Goal: Information Seeking & Learning: Compare options

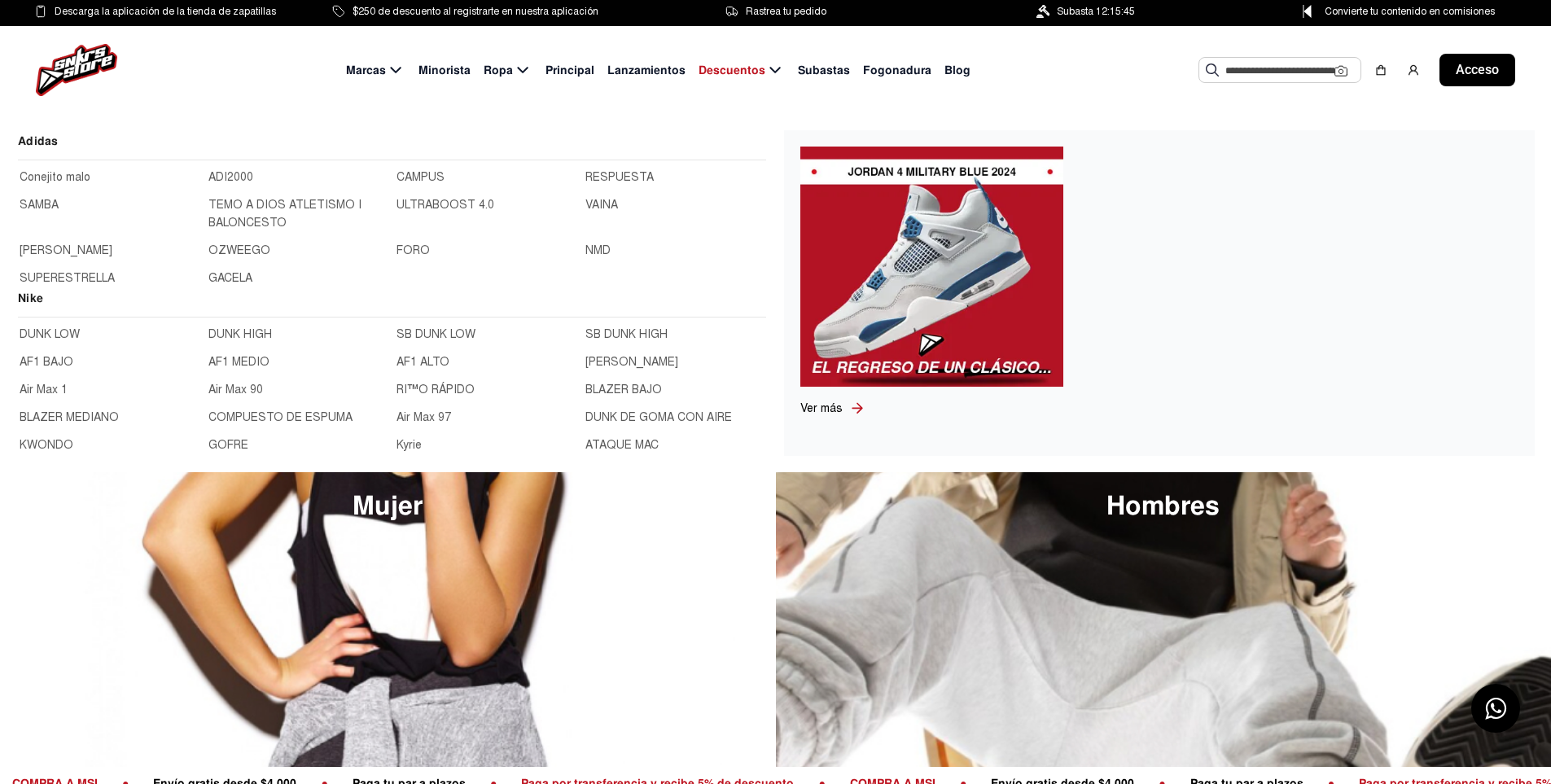
click at [94, 174] on link "Conejito malo" at bounding box center [109, 177] width 179 height 18
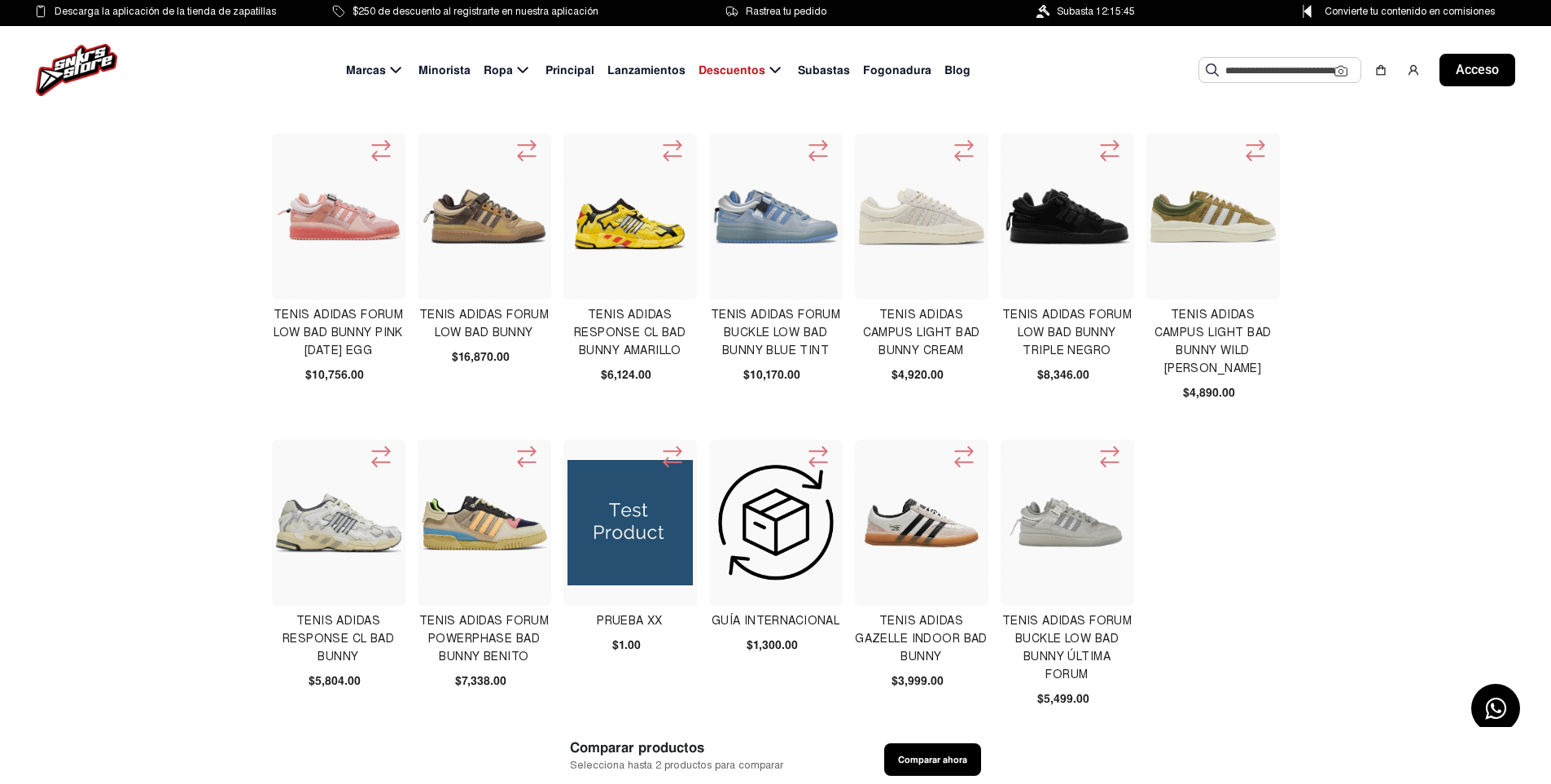
click at [305, 612] on div "Tenis Adidas Response Cl Bad Bunny $5,804.00" at bounding box center [338, 585] width 132 height 293
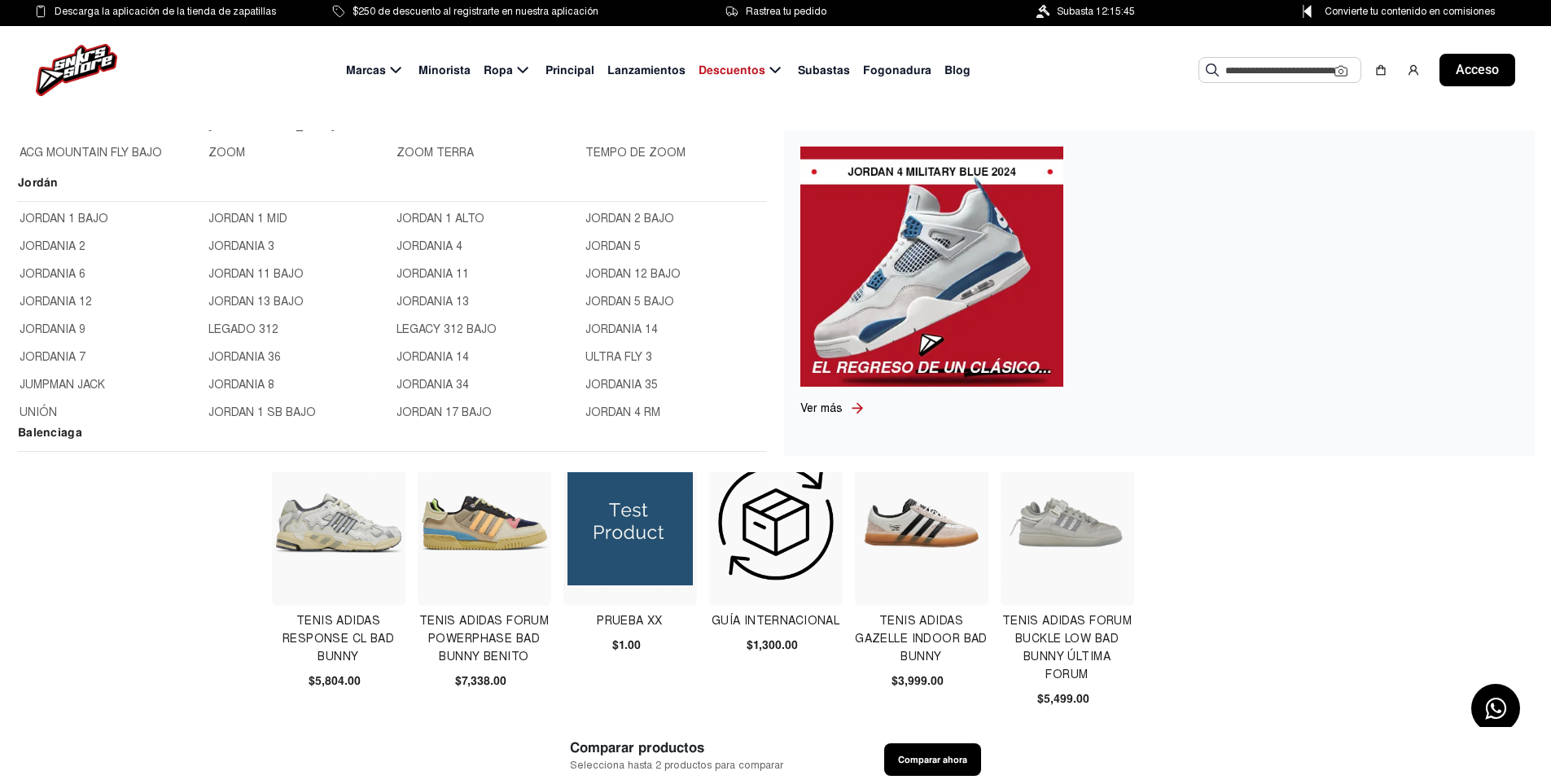
scroll to position [488, 0]
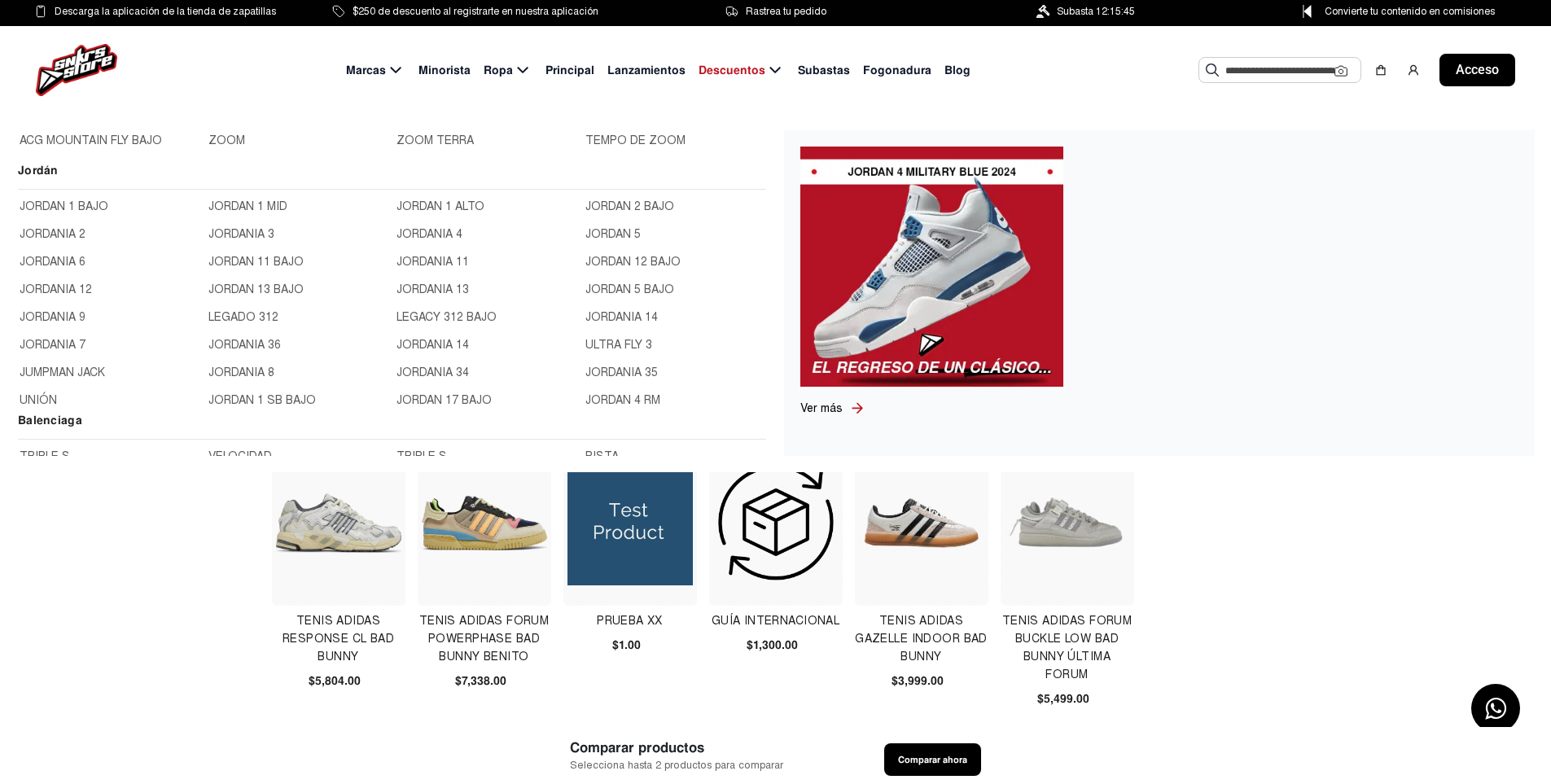
click at [425, 231] on font "JORDANIA 4" at bounding box center [430, 234] width 66 height 14
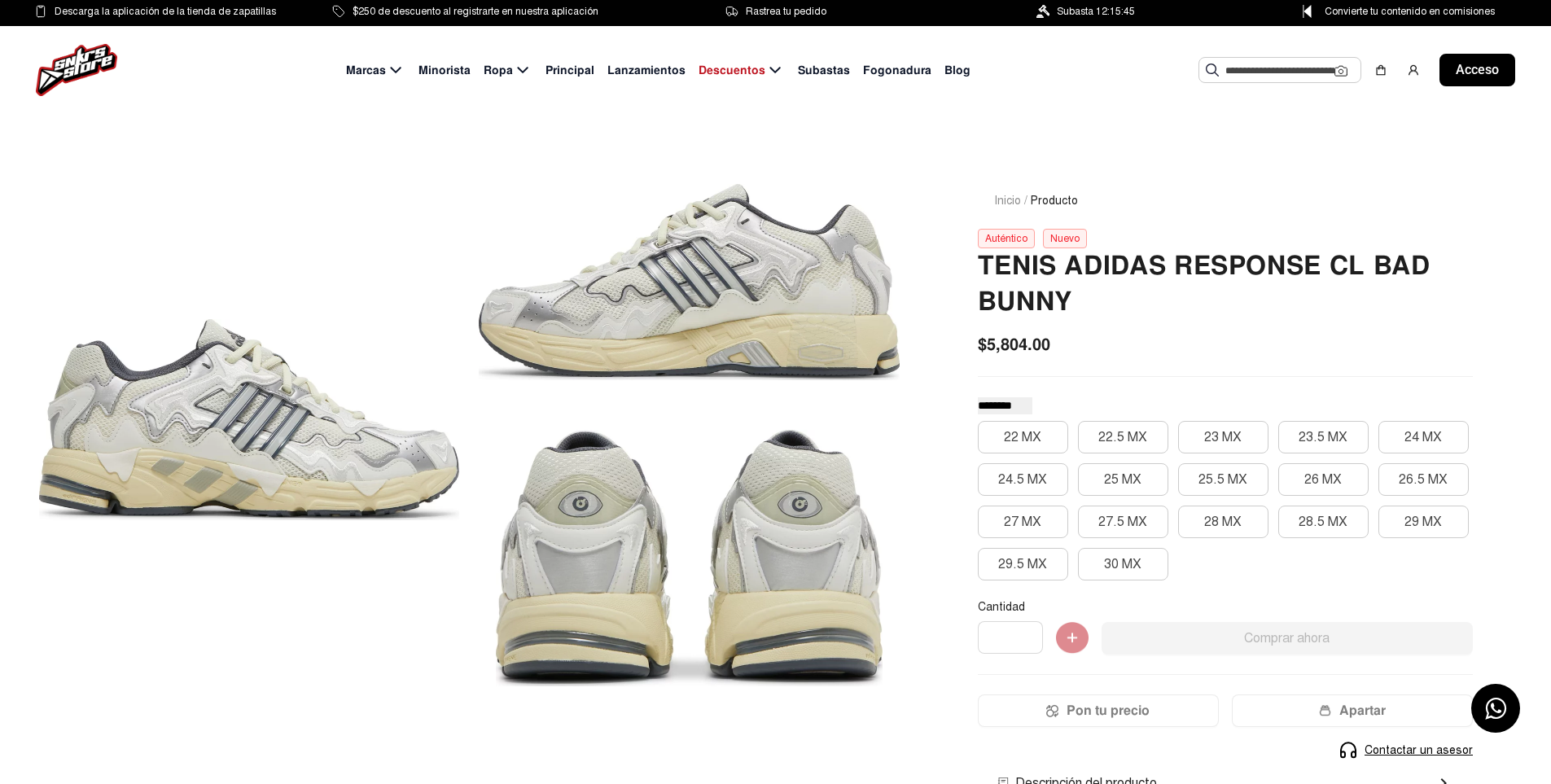
drag, startPoint x: 762, startPoint y: 430, endPoint x: 698, endPoint y: 428, distance: 64.0
click at [698, 428] on div at bounding box center [469, 429] width 860 height 553
click at [1320, 481] on font "26 MX" at bounding box center [1323, 479] width 37 height 17
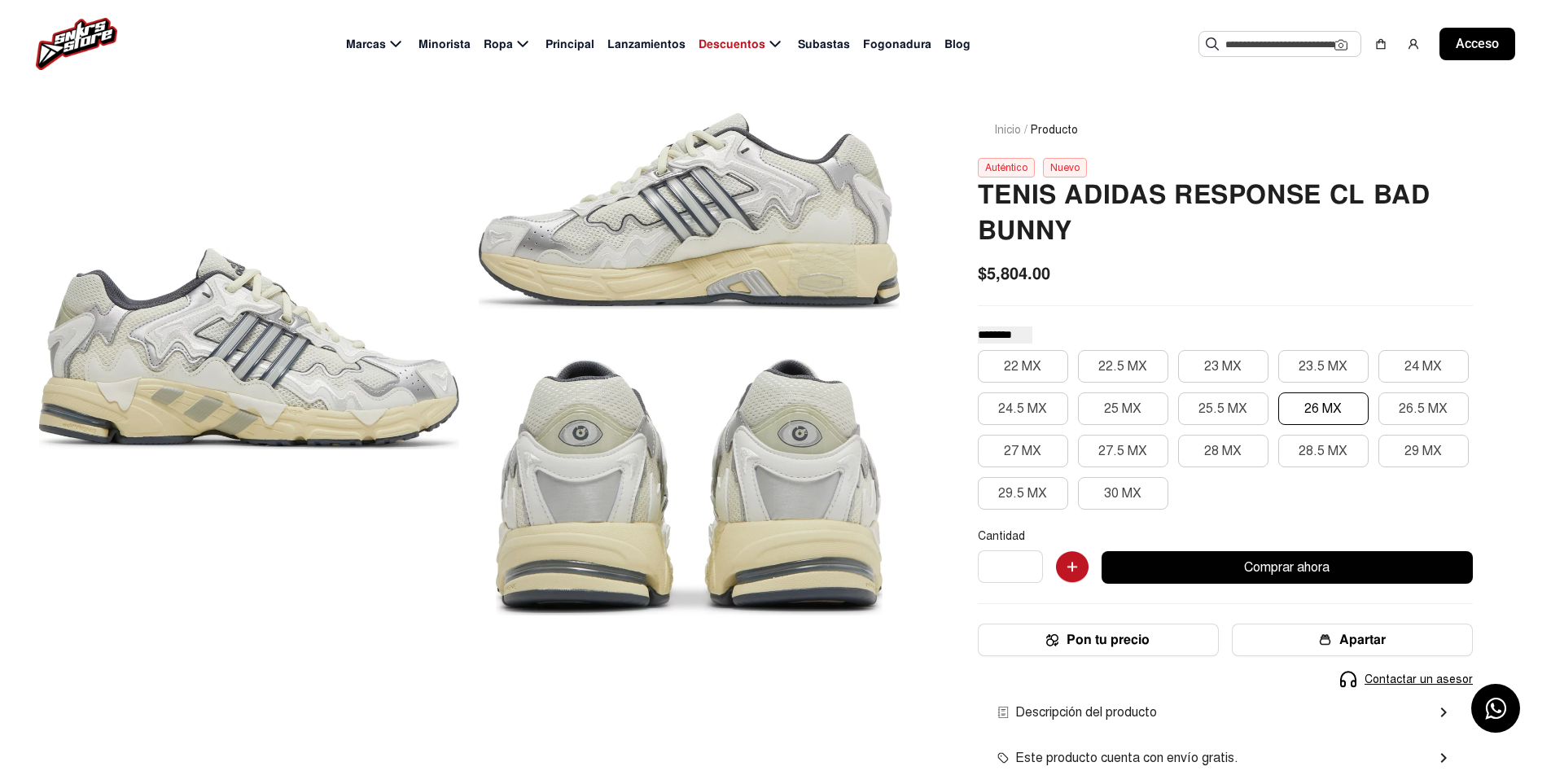
scroll to position [82, 0]
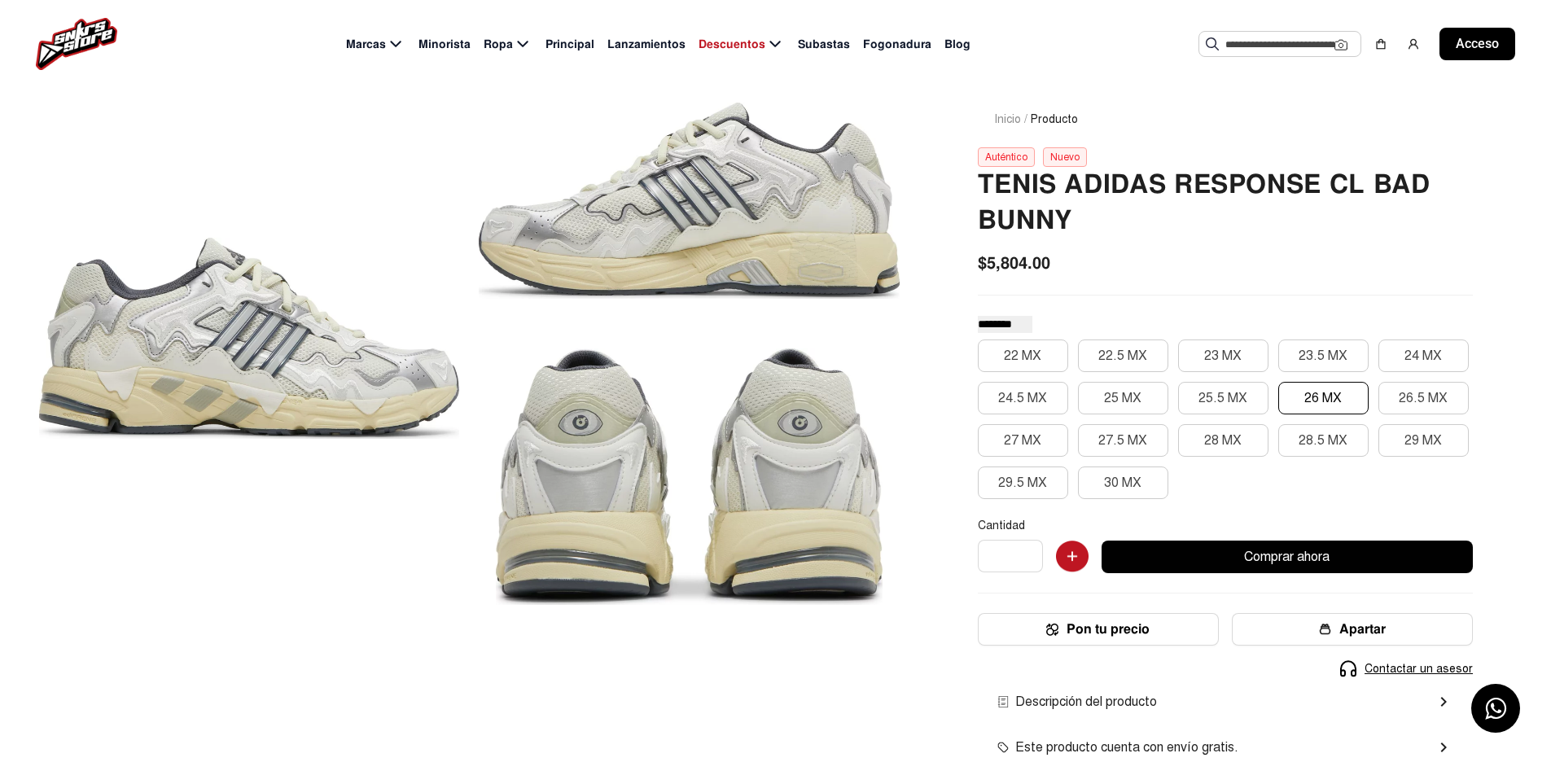
click at [1155, 616] on button "Pon tu precio" at bounding box center [1098, 628] width 241 height 32
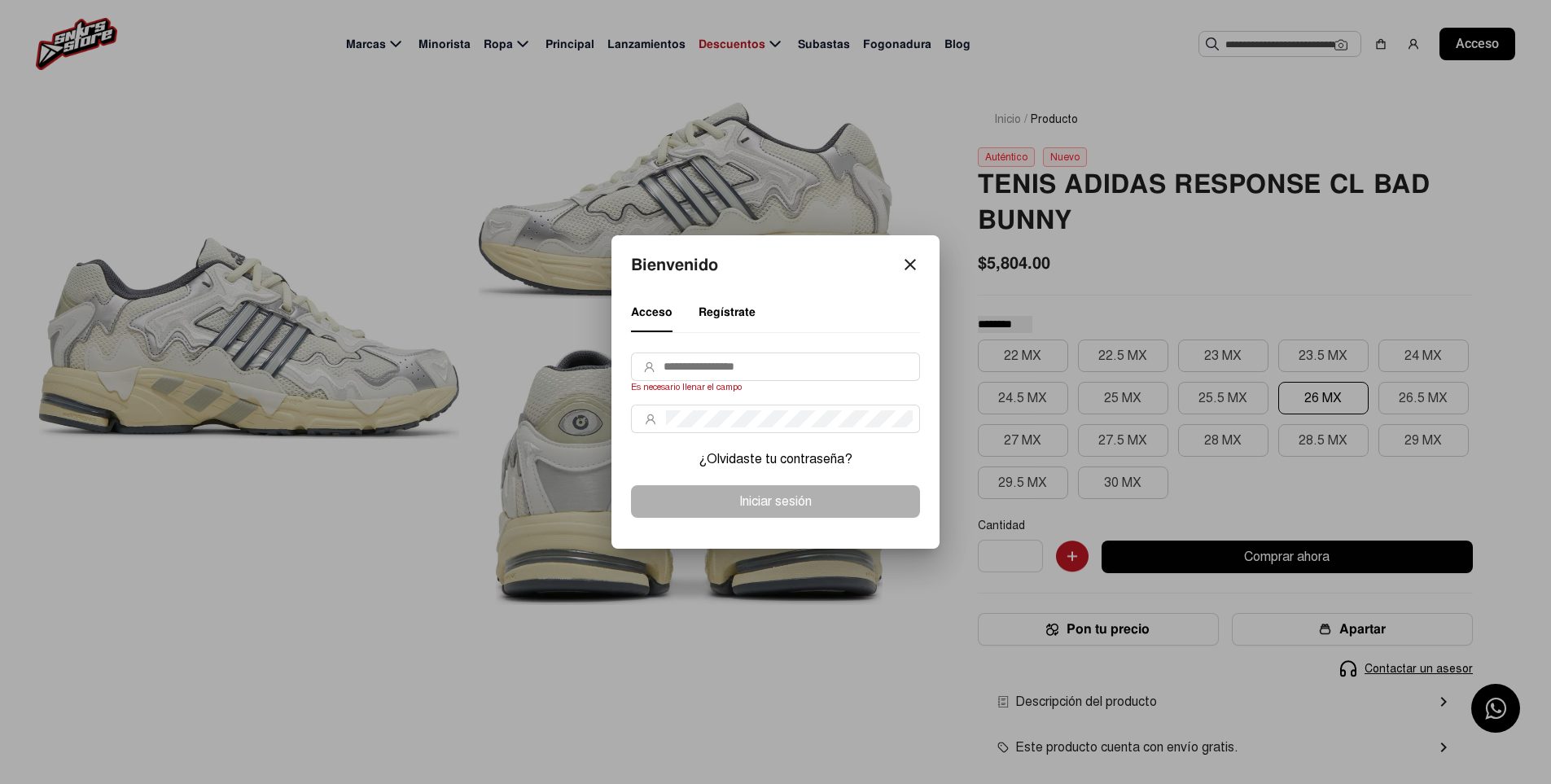
click at [916, 266] on mat-icon "close" at bounding box center [910, 265] width 19 height 19
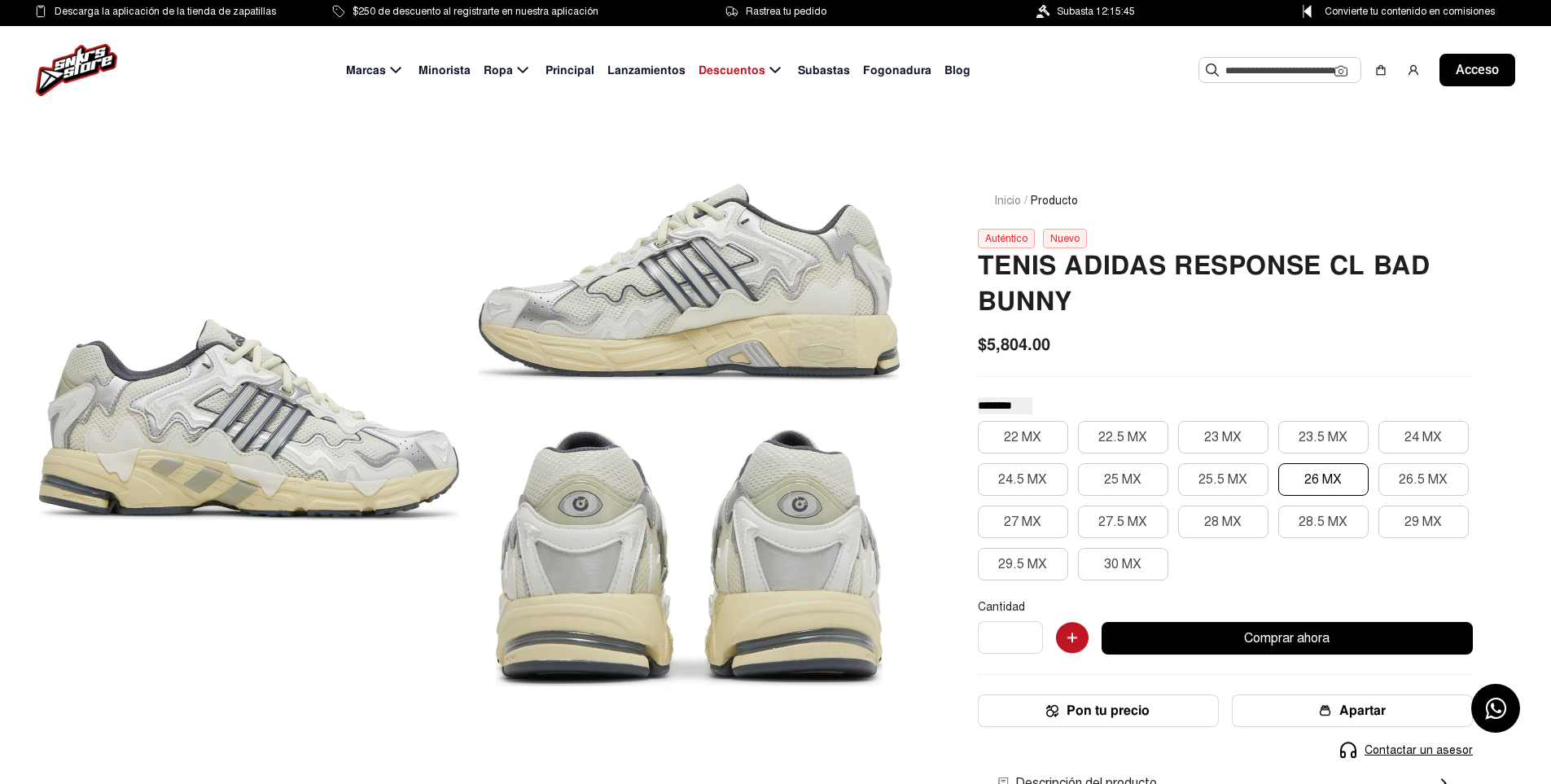
scroll to position [82, 0]
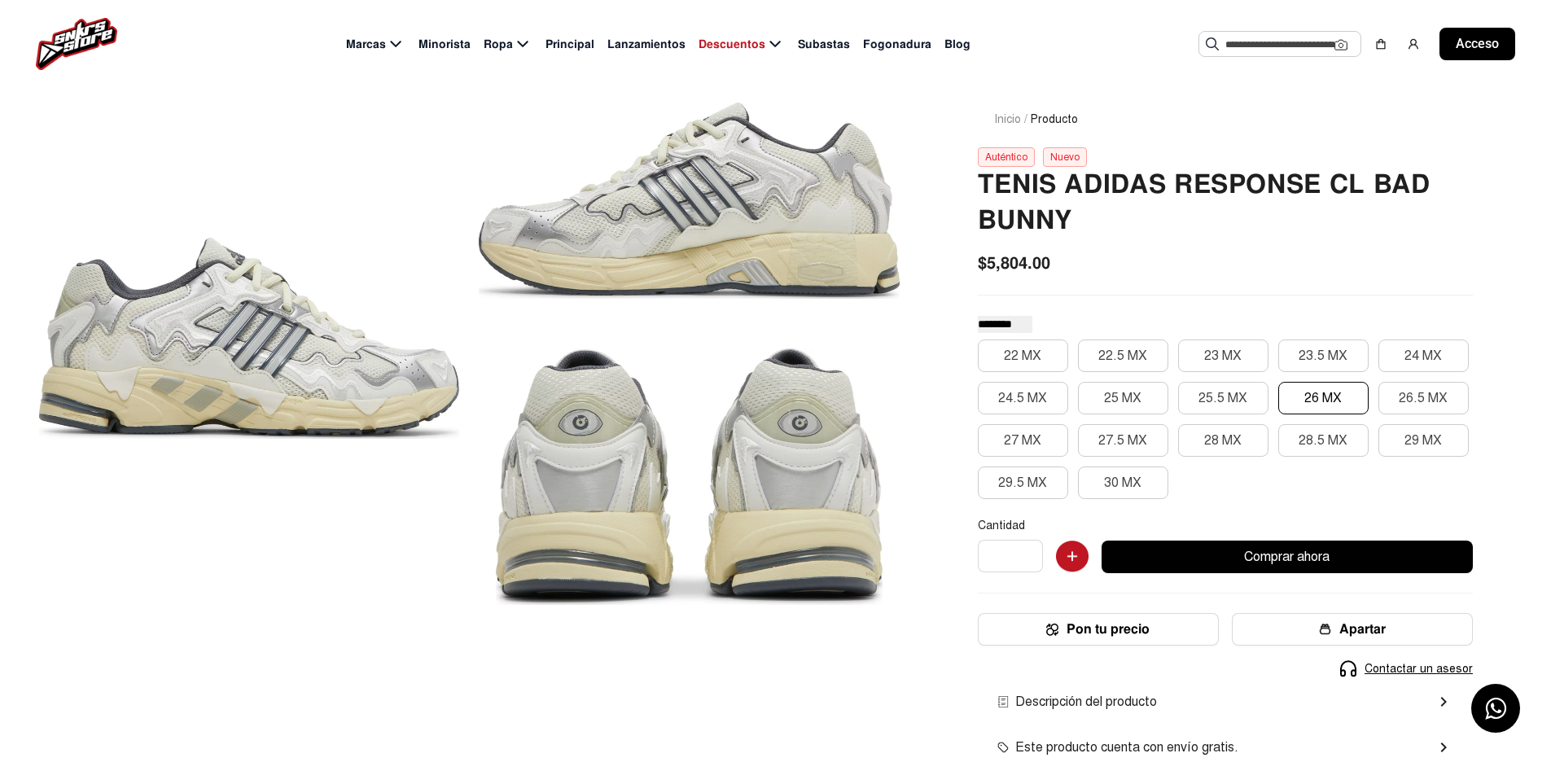
drag, startPoint x: 858, startPoint y: 329, endPoint x: 851, endPoint y: 332, distance: 7.6
click at [856, 330] on div at bounding box center [469, 349] width 860 height 553
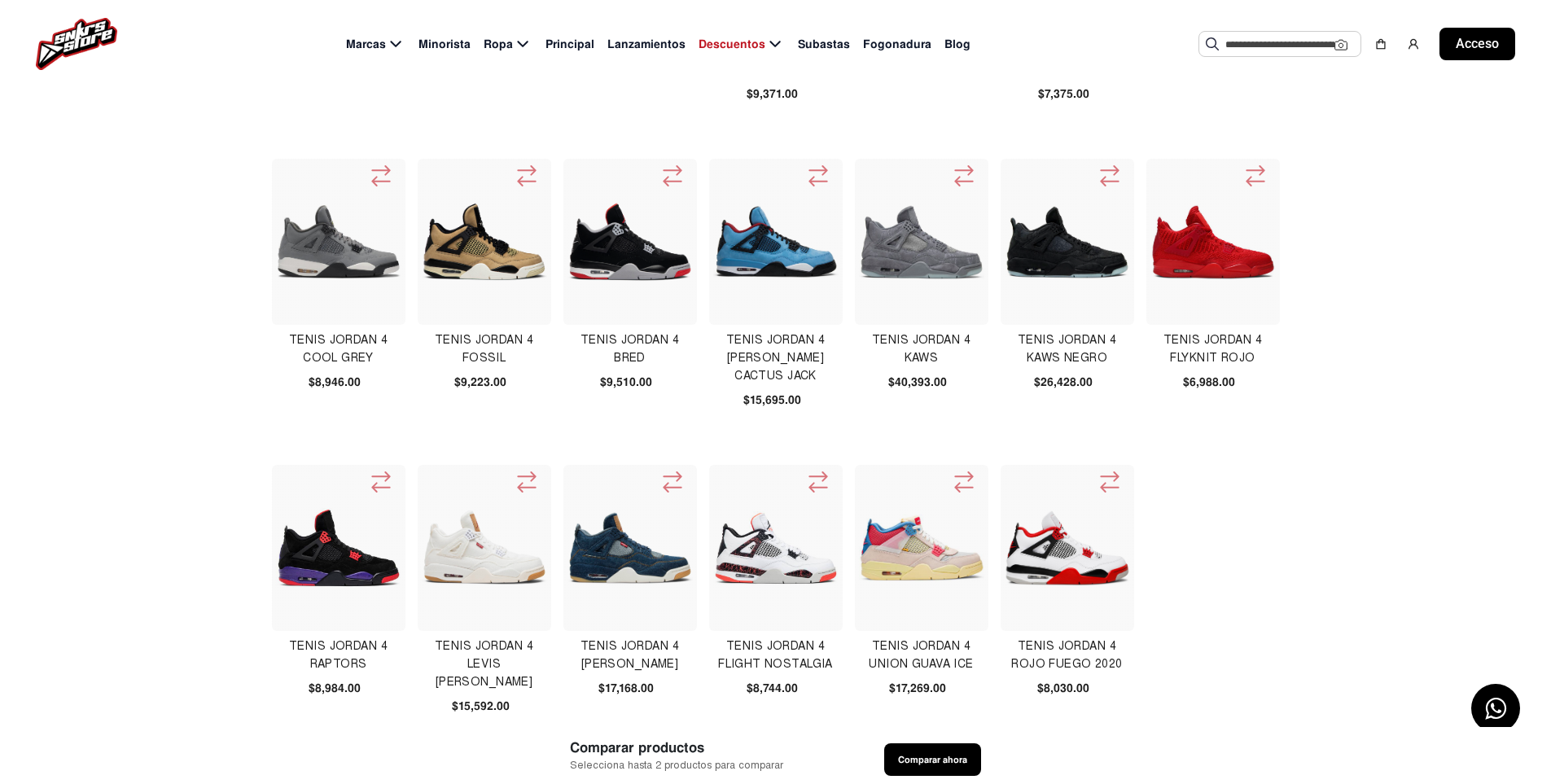
scroll to position [488, 0]
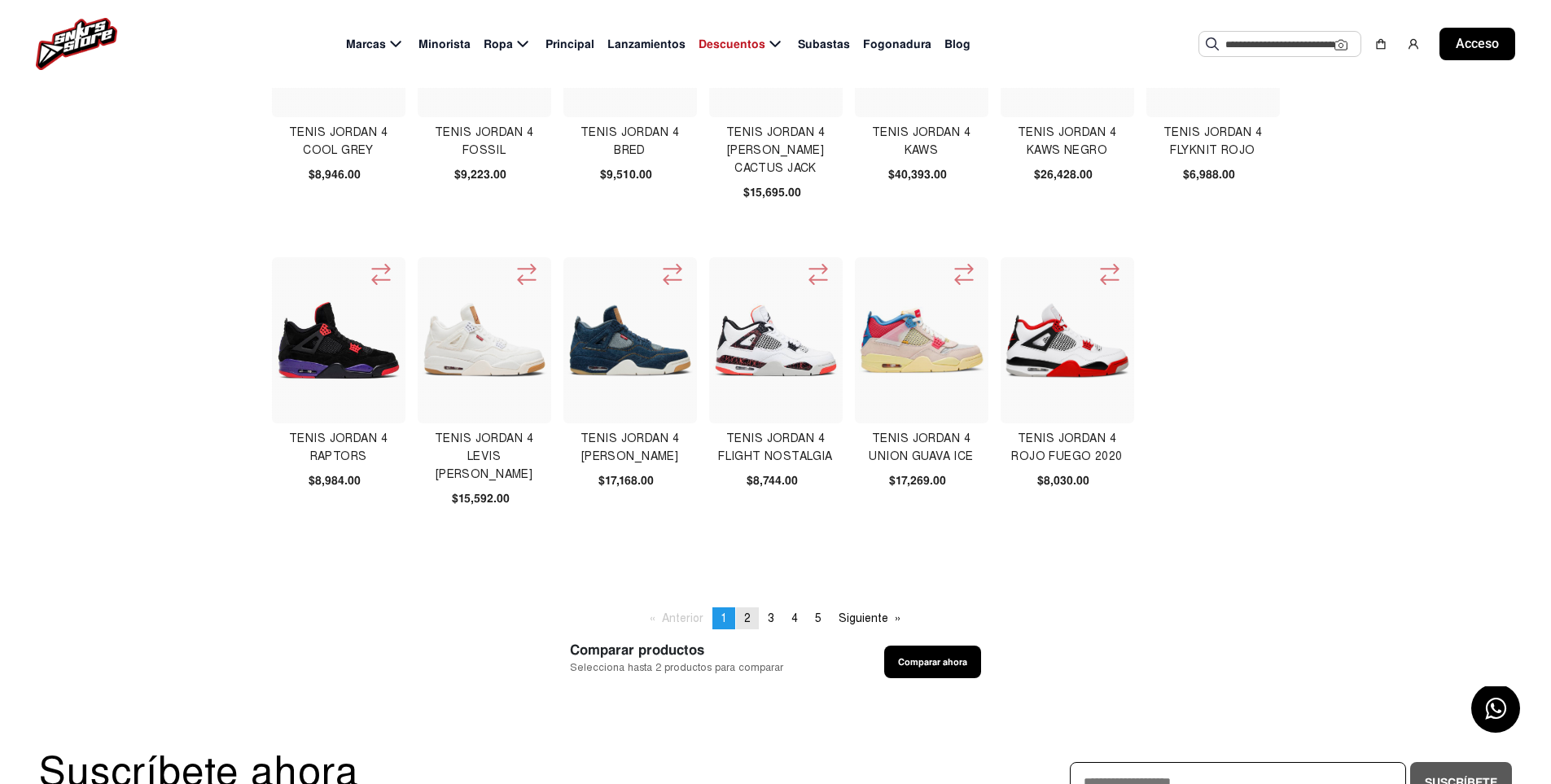
click at [751, 615] on font "2" at bounding box center [747, 618] width 7 height 14
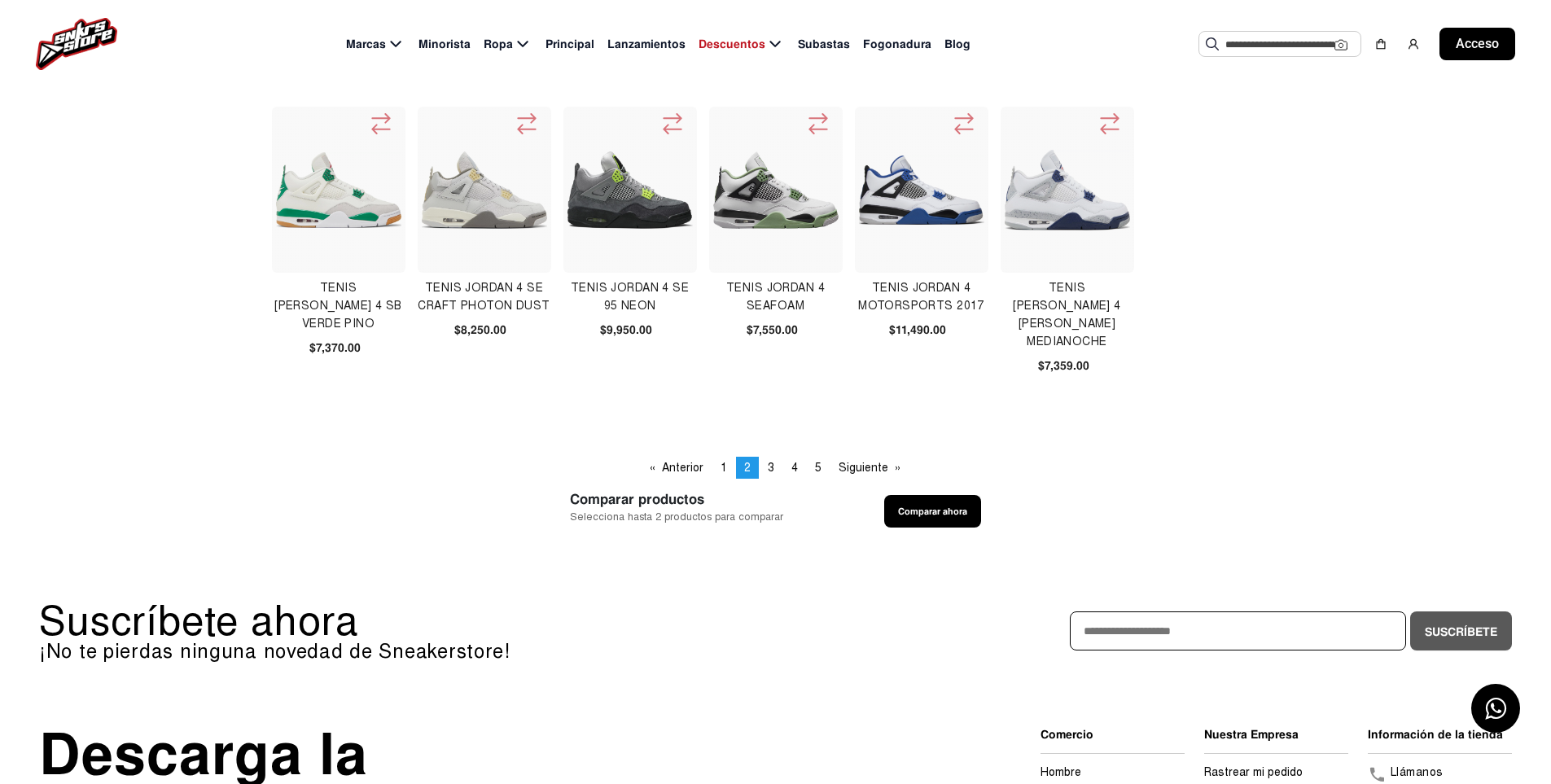
scroll to position [652, 0]
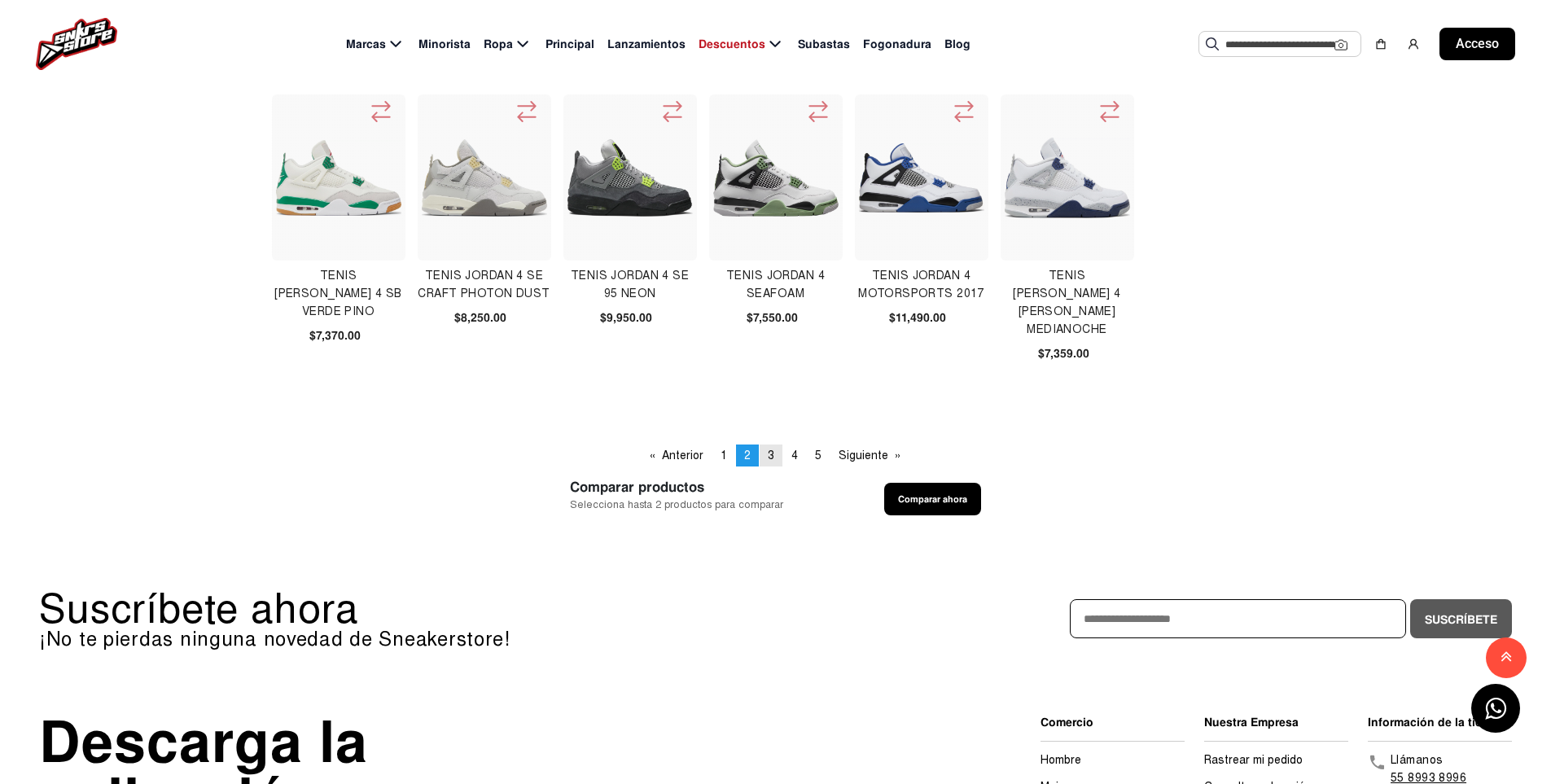
click at [767, 458] on link "página 3" at bounding box center [771, 455] width 22 height 22
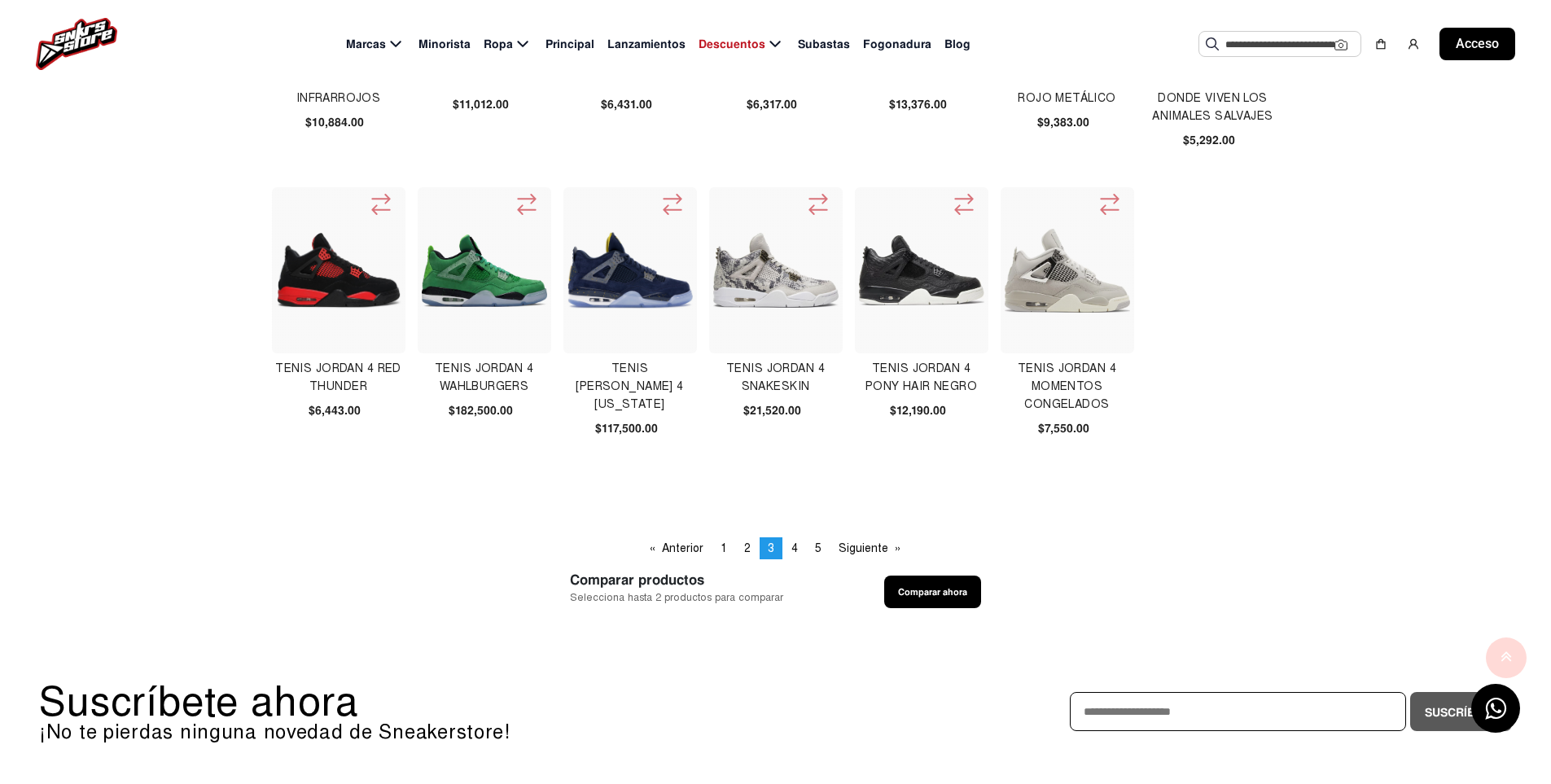
scroll to position [570, 0]
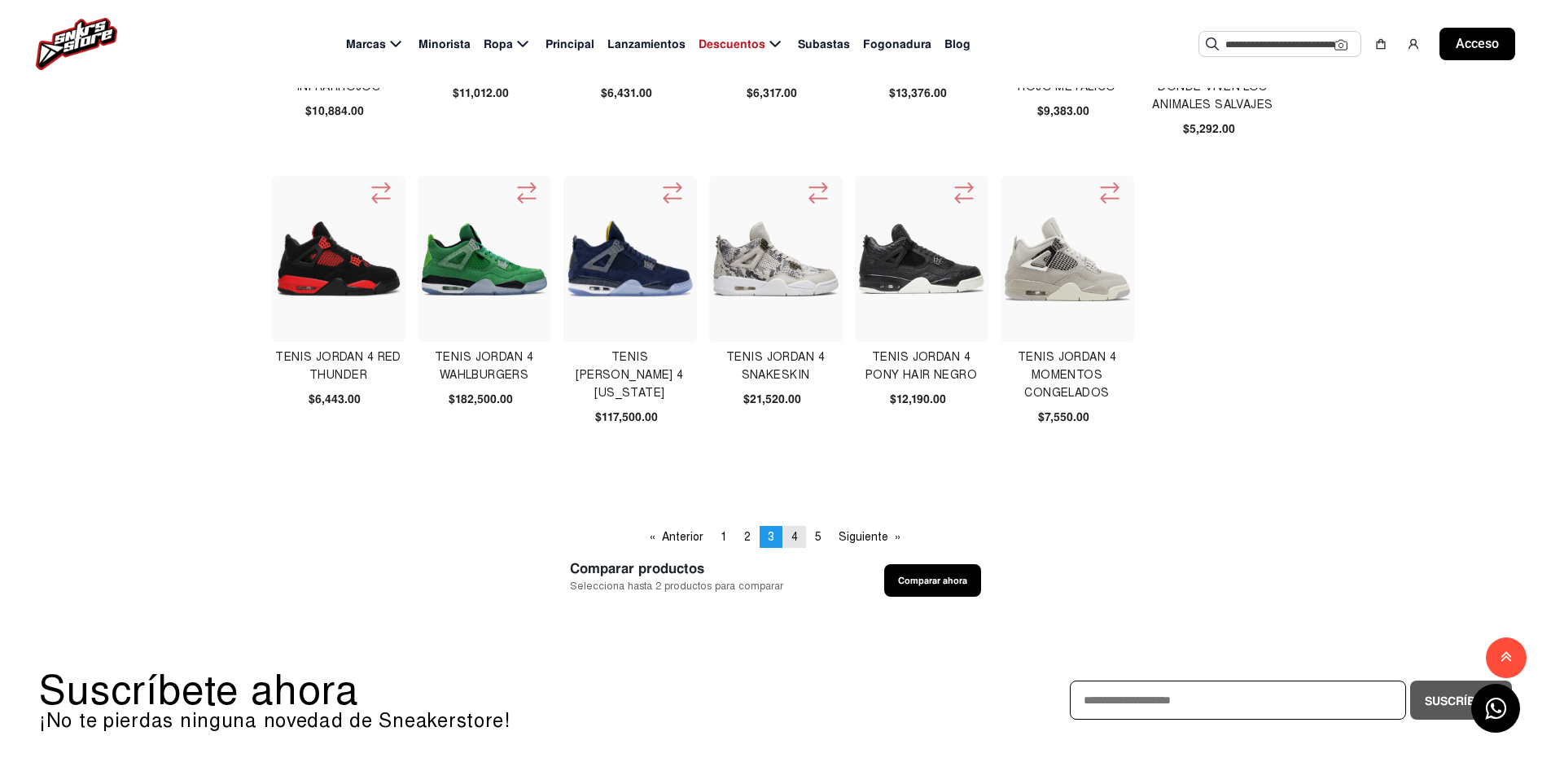
click at [790, 534] on link "página 4" at bounding box center [794, 537] width 22 height 22
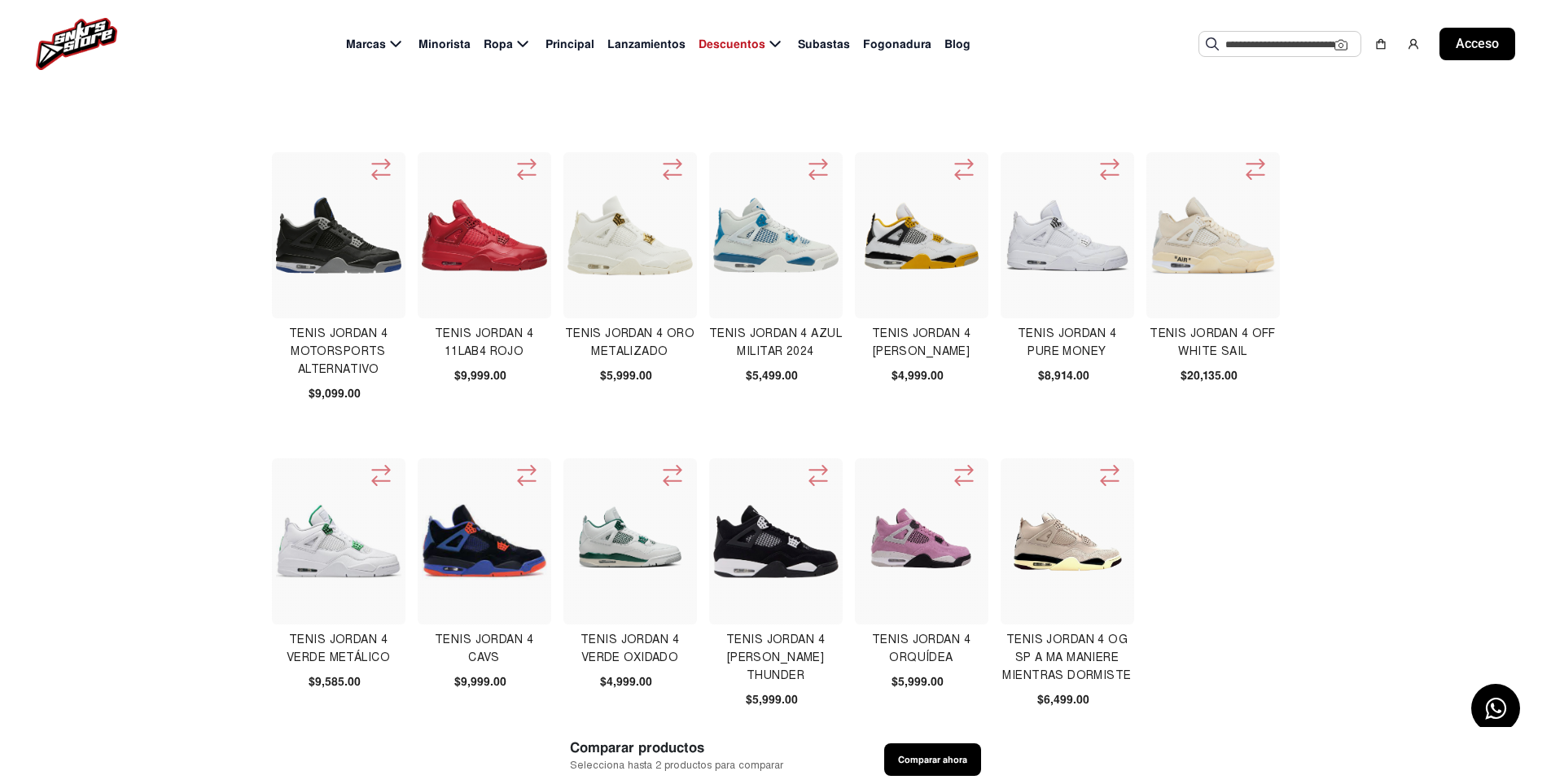
scroll to position [325, 0]
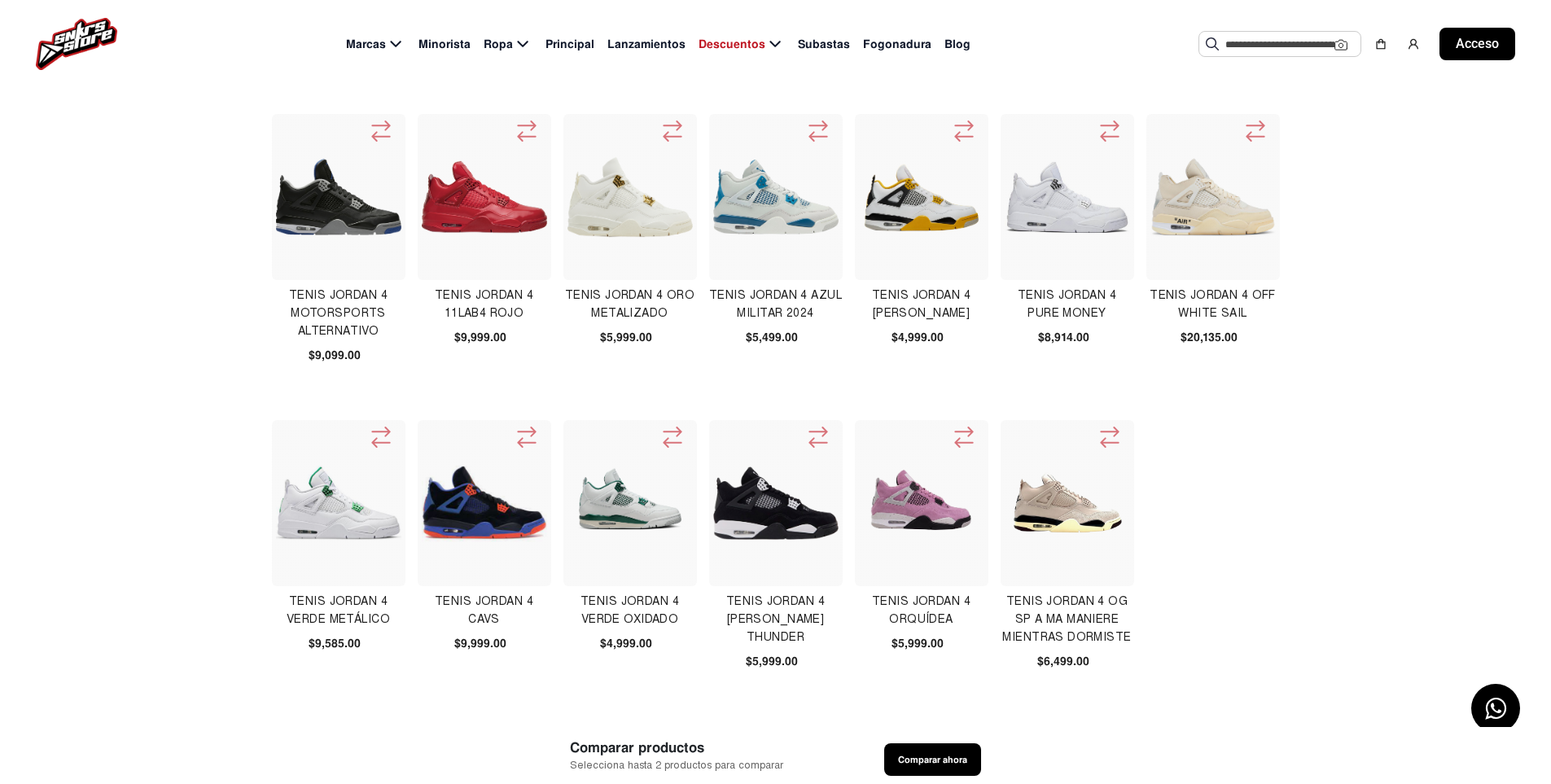
click at [802, 215] on img at bounding box center [776, 197] width 126 height 126
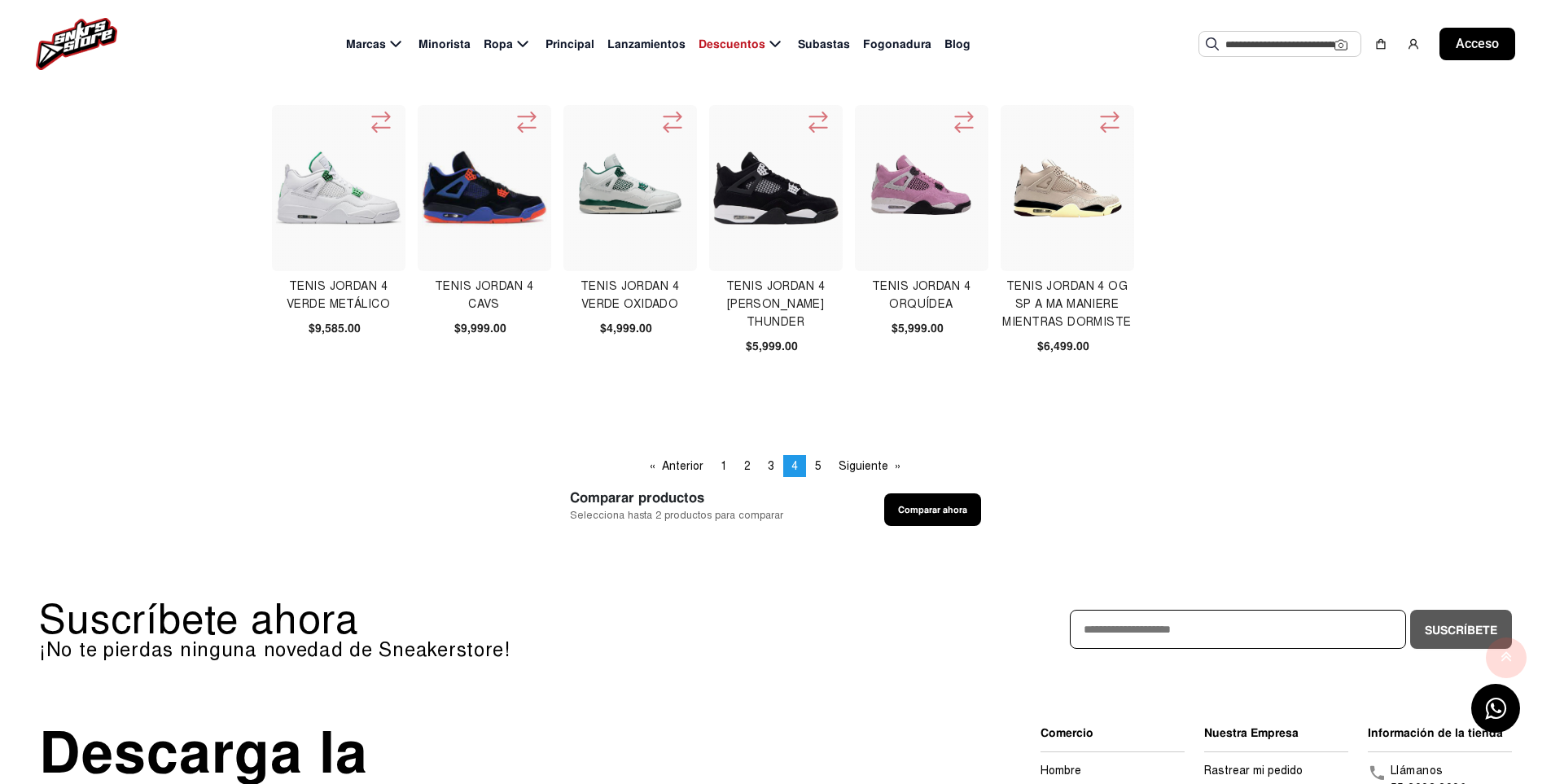
scroll to position [652, 0]
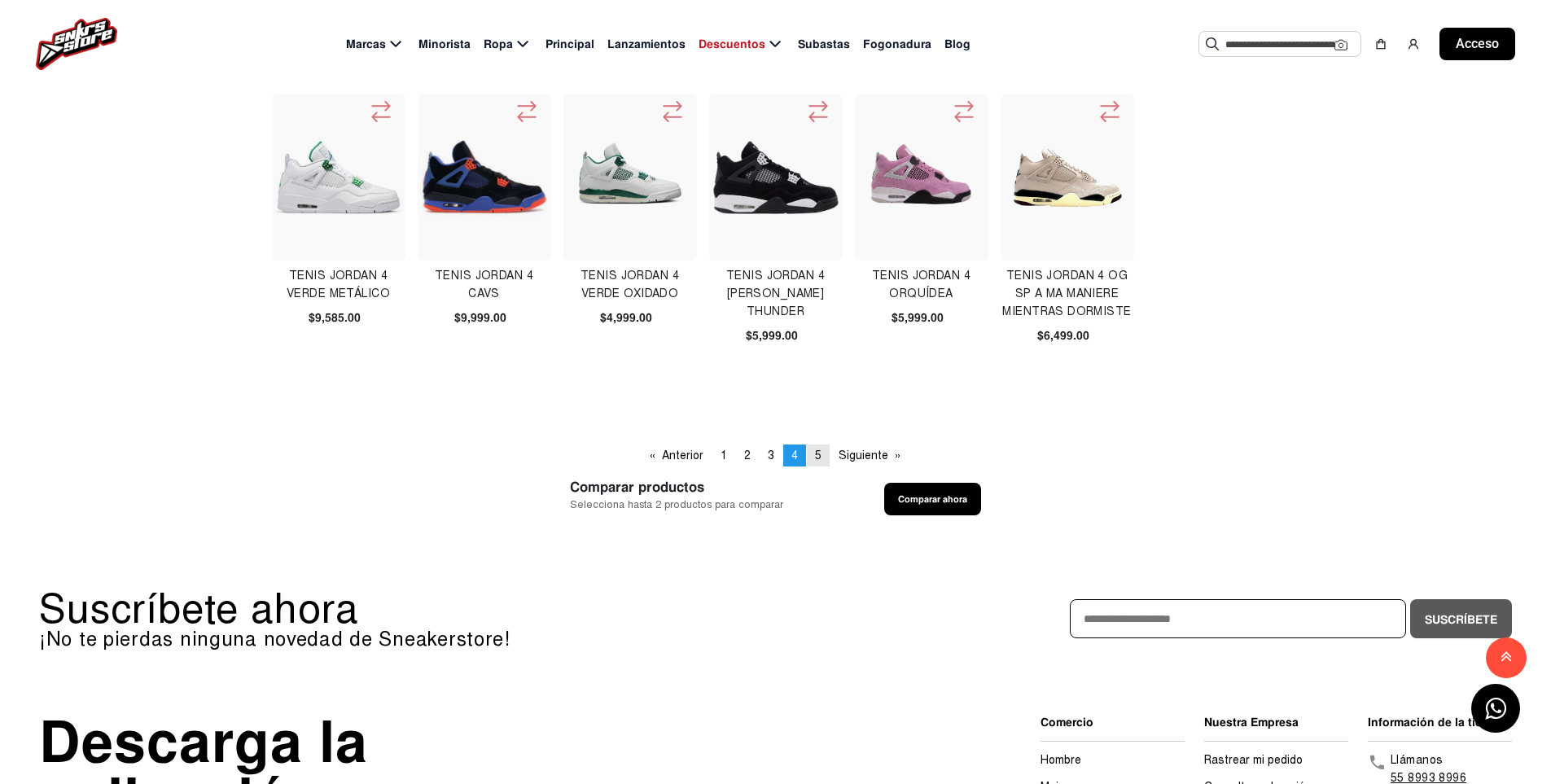
click at [813, 449] on link "página 5" at bounding box center [817, 455] width 22 height 22
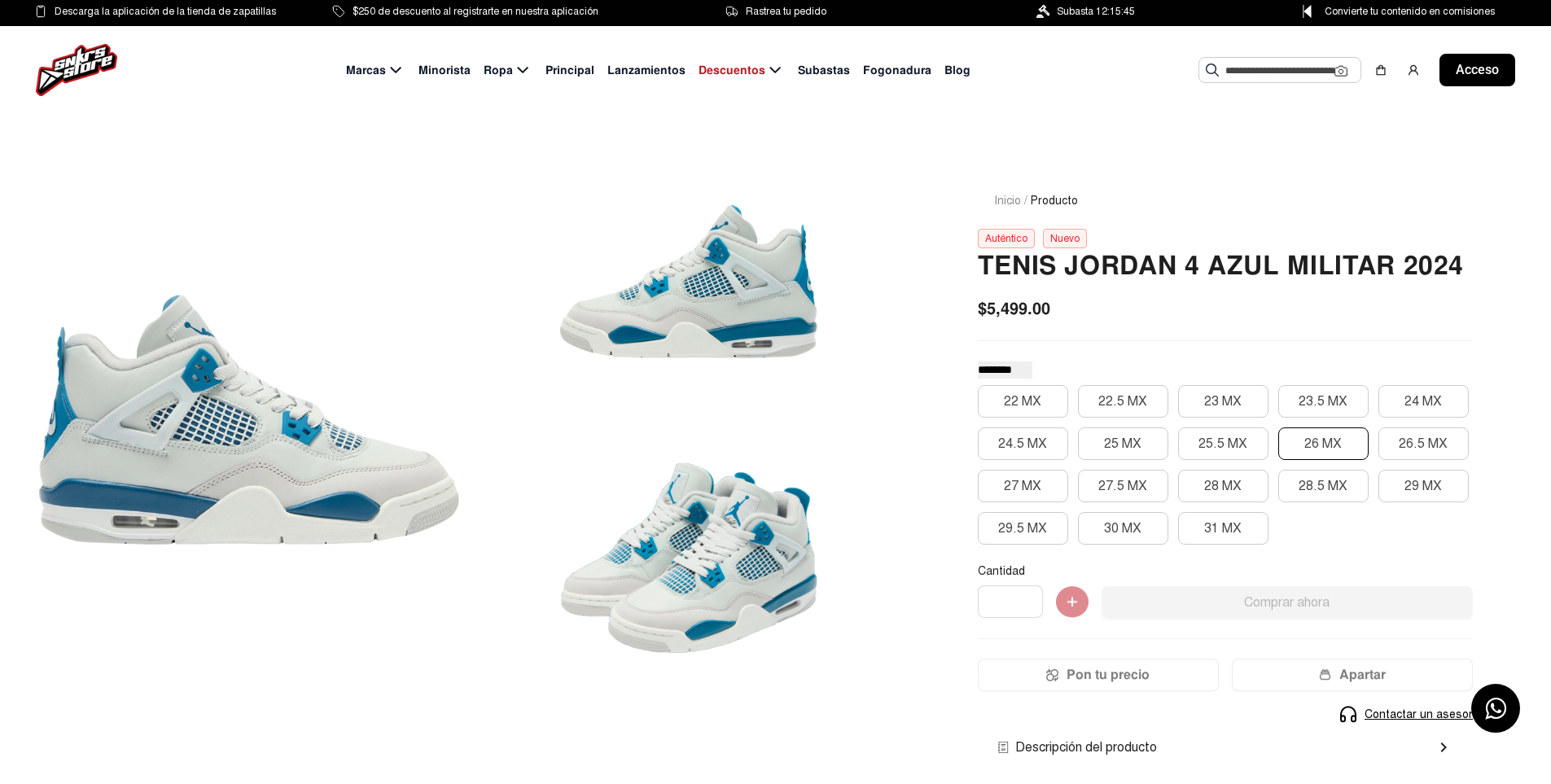
click at [1326, 447] on font "26 MX" at bounding box center [1323, 443] width 37 height 17
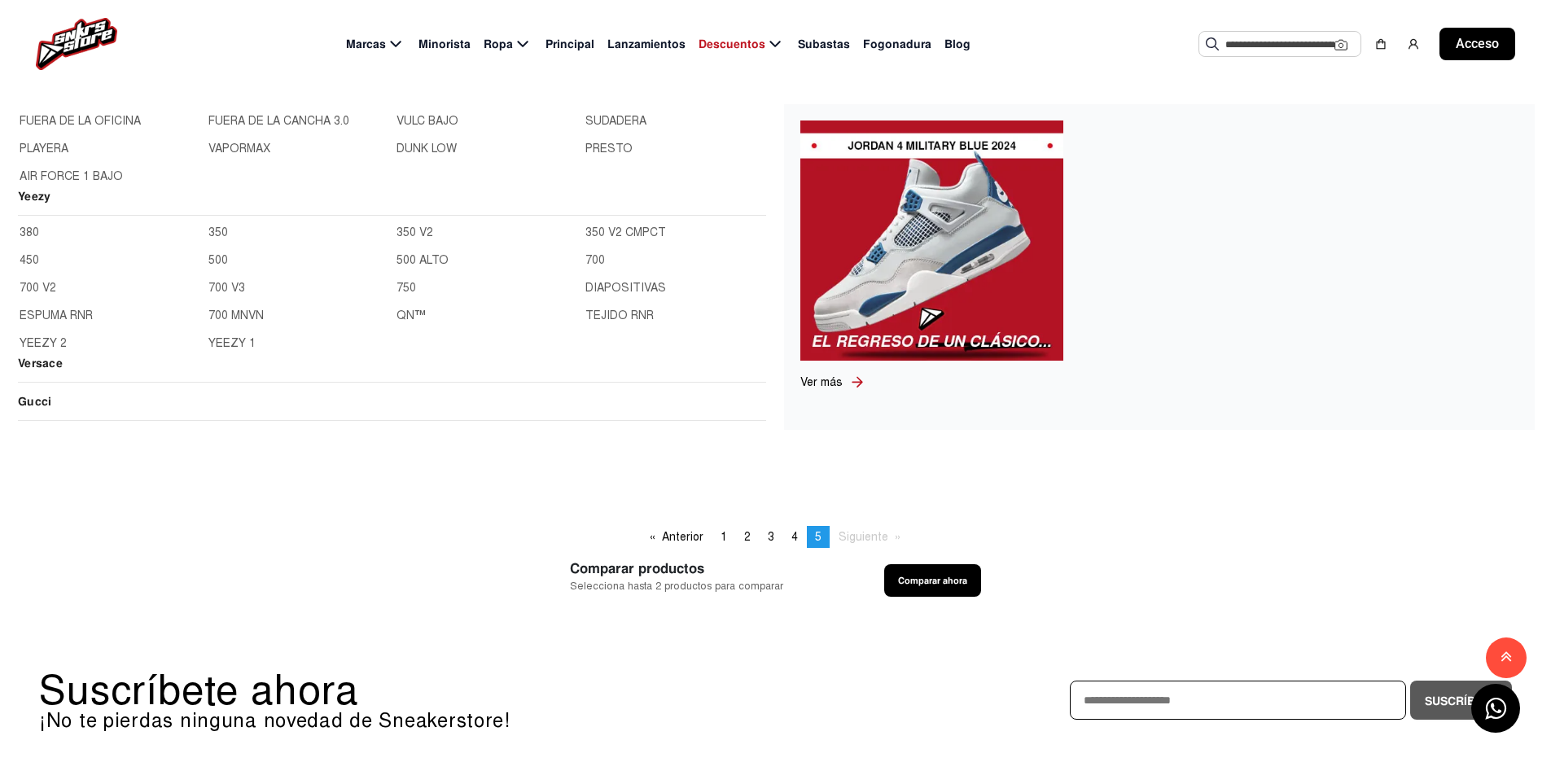
scroll to position [977, 0]
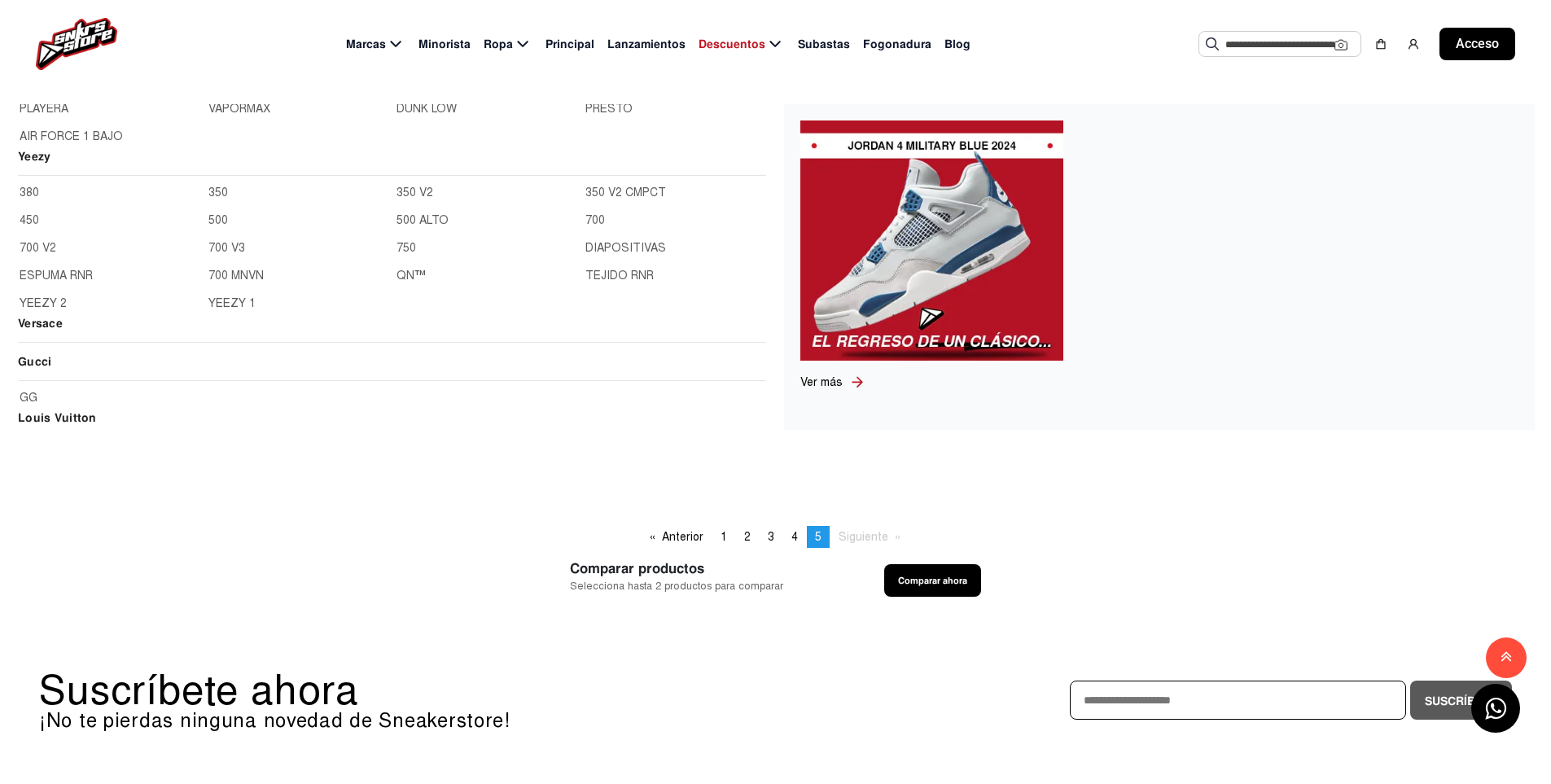
click at [234, 189] on link "350" at bounding box center [298, 193] width 179 height 18
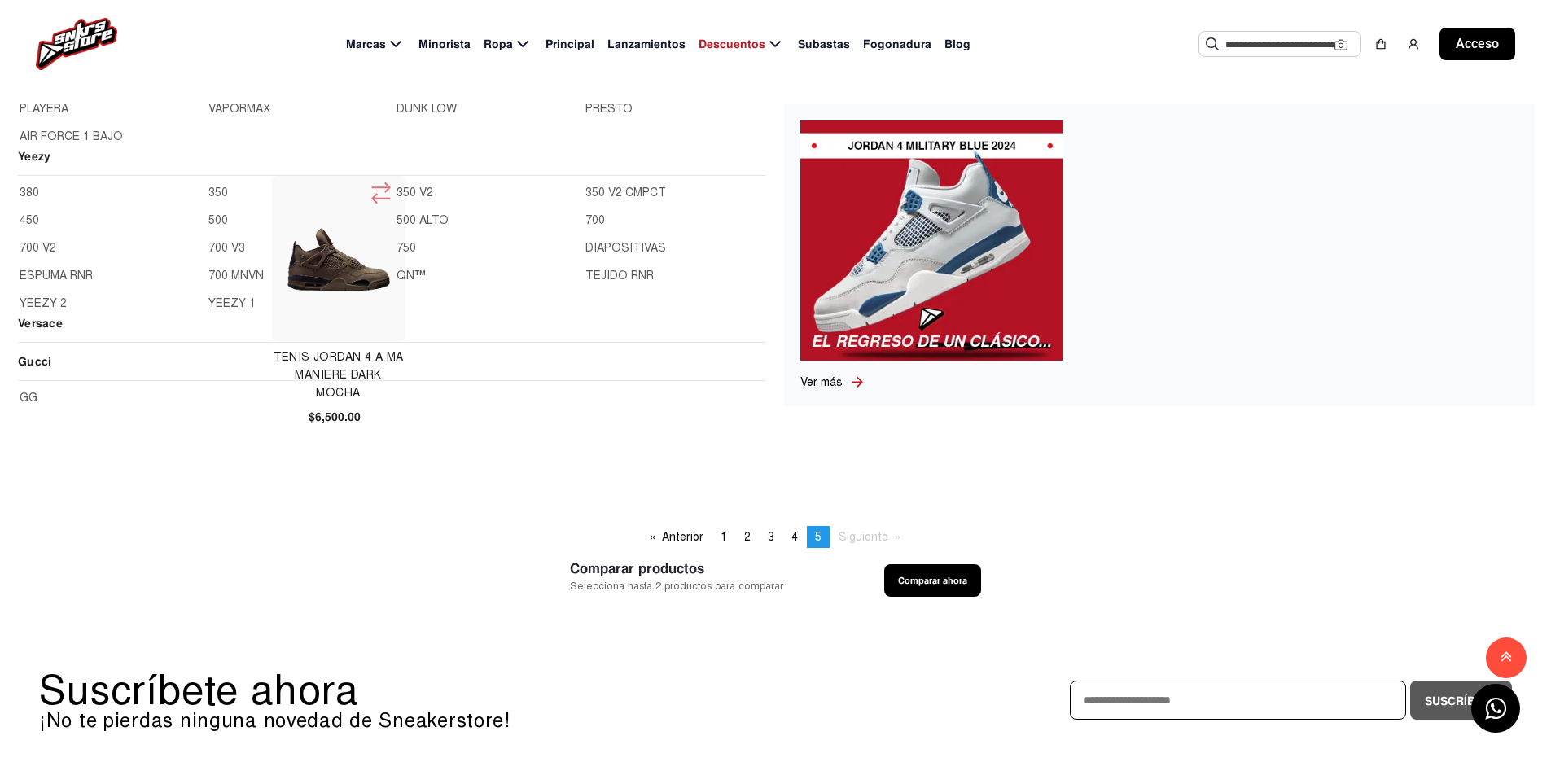
scroll to position [457, 0]
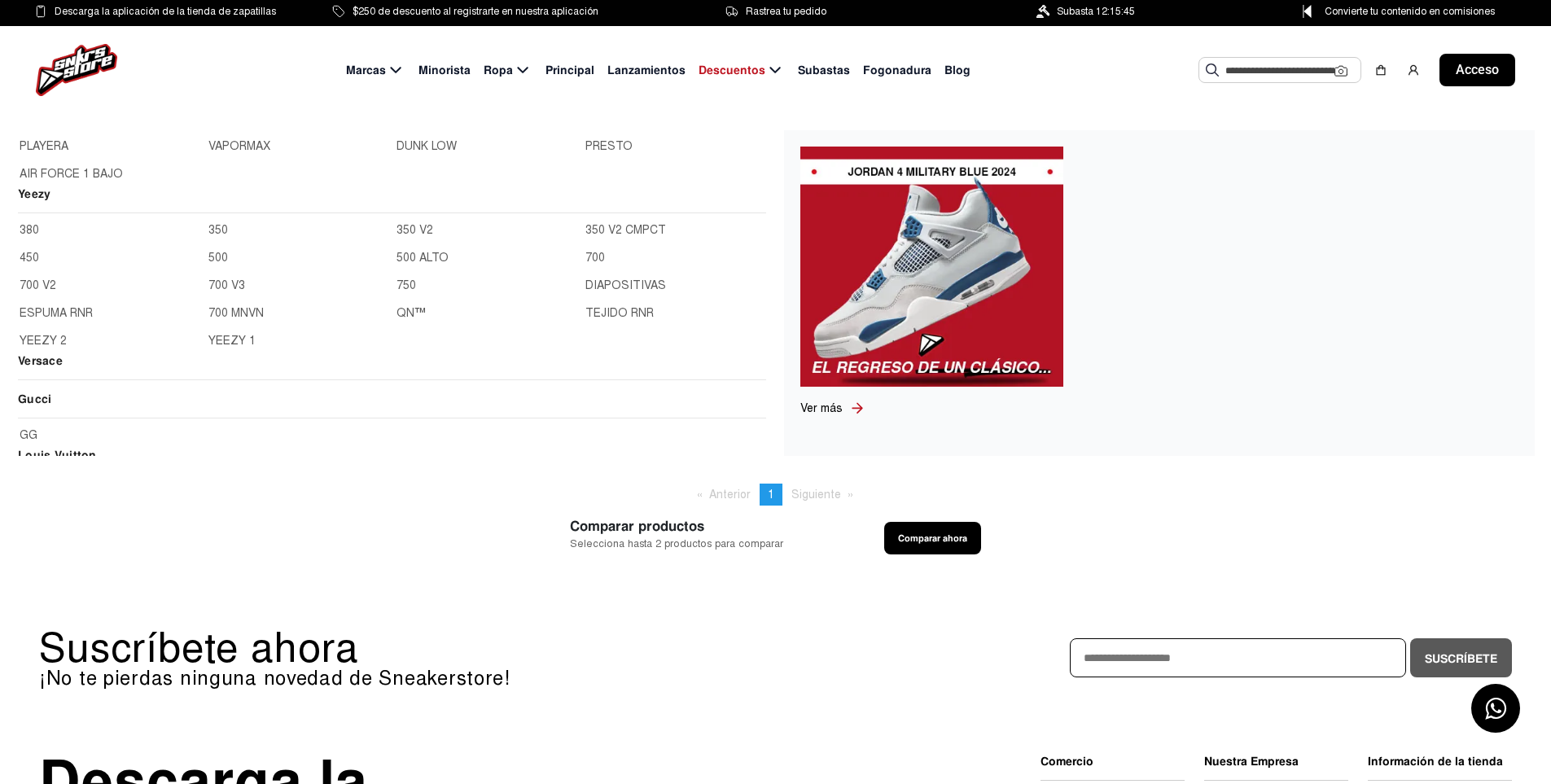
scroll to position [977, 0]
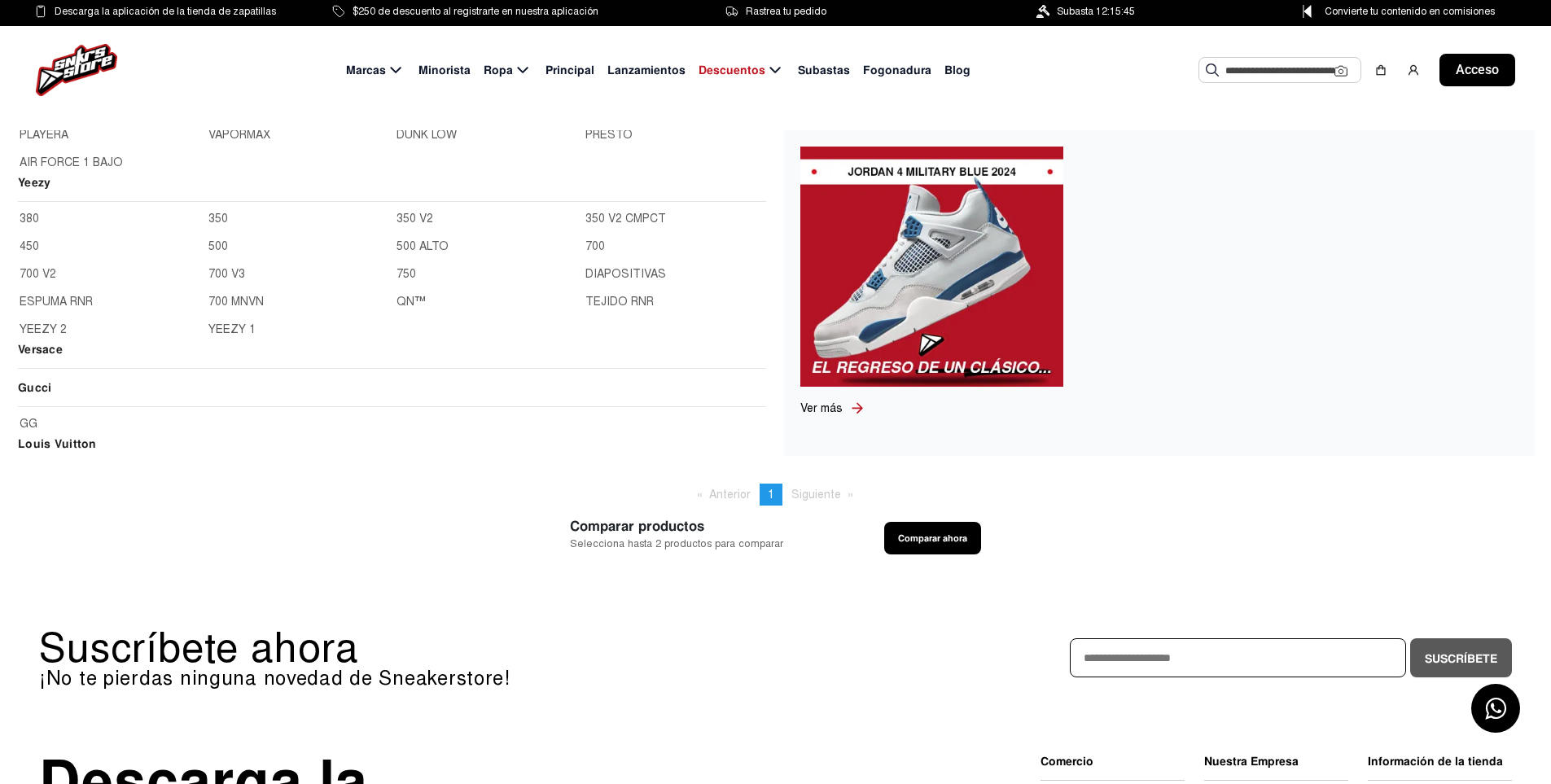
click at [37, 177] on font "Yeezy" at bounding box center [33, 182] width 32 height 15
click at [37, 178] on font "Yeezy" at bounding box center [33, 182] width 32 height 15
click at [86, 182] on h2 "Yeezy" at bounding box center [392, 187] width 748 height 28
click at [45, 215] on link "380" at bounding box center [109, 219] width 179 height 18
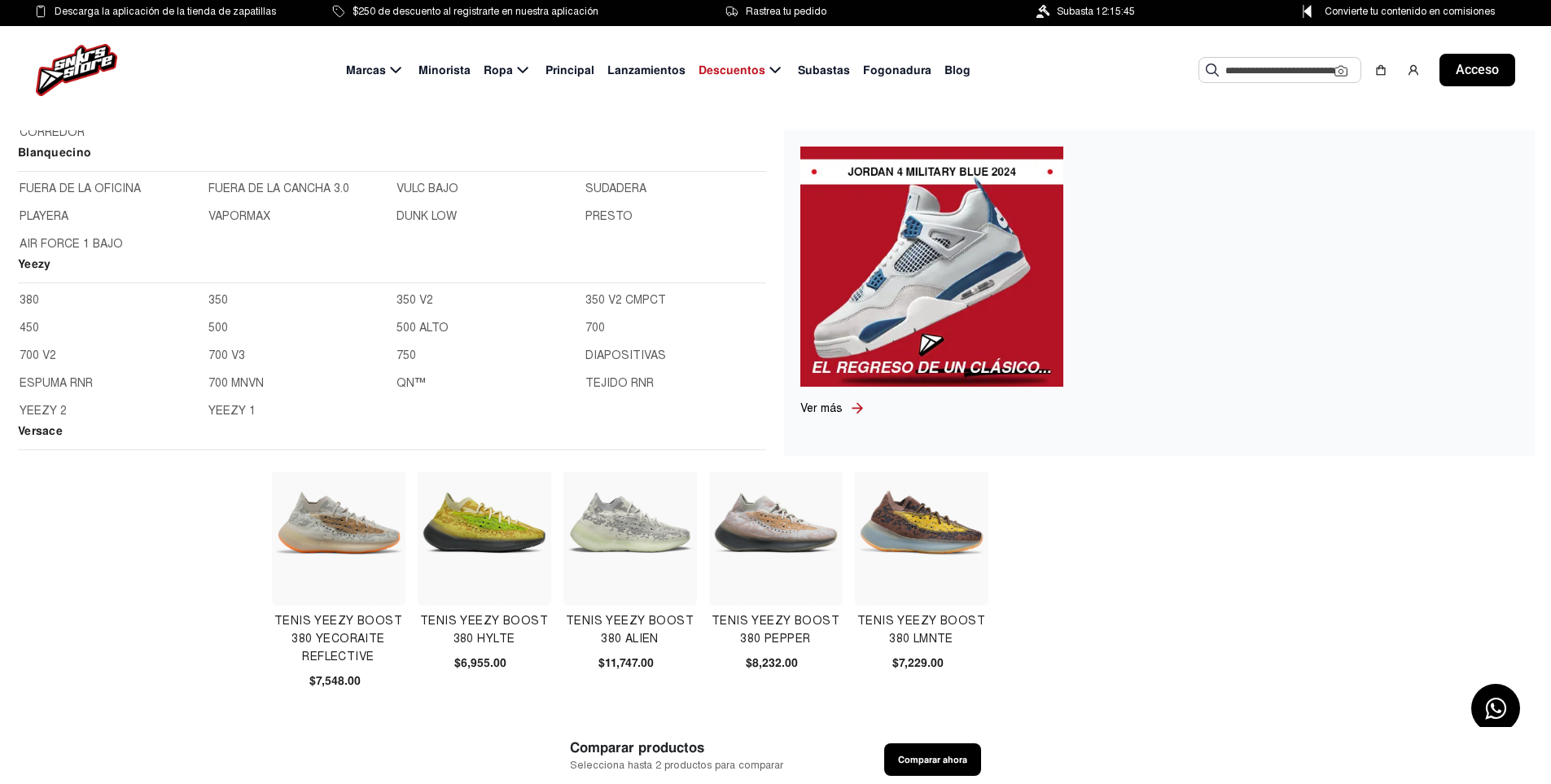
scroll to position [977, 0]
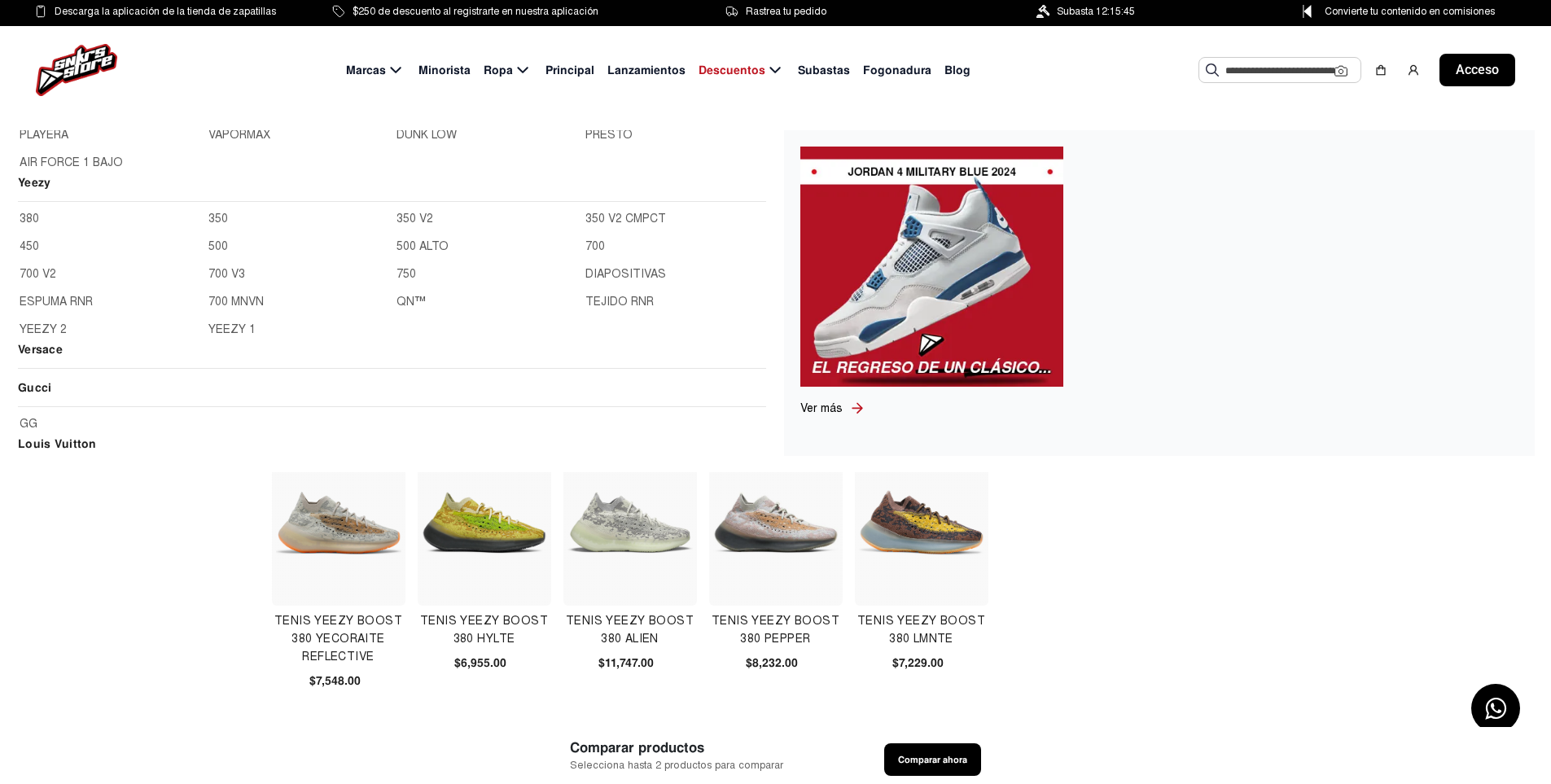
click at [397, 219] on font "350 V2" at bounding box center [415, 218] width 37 height 14
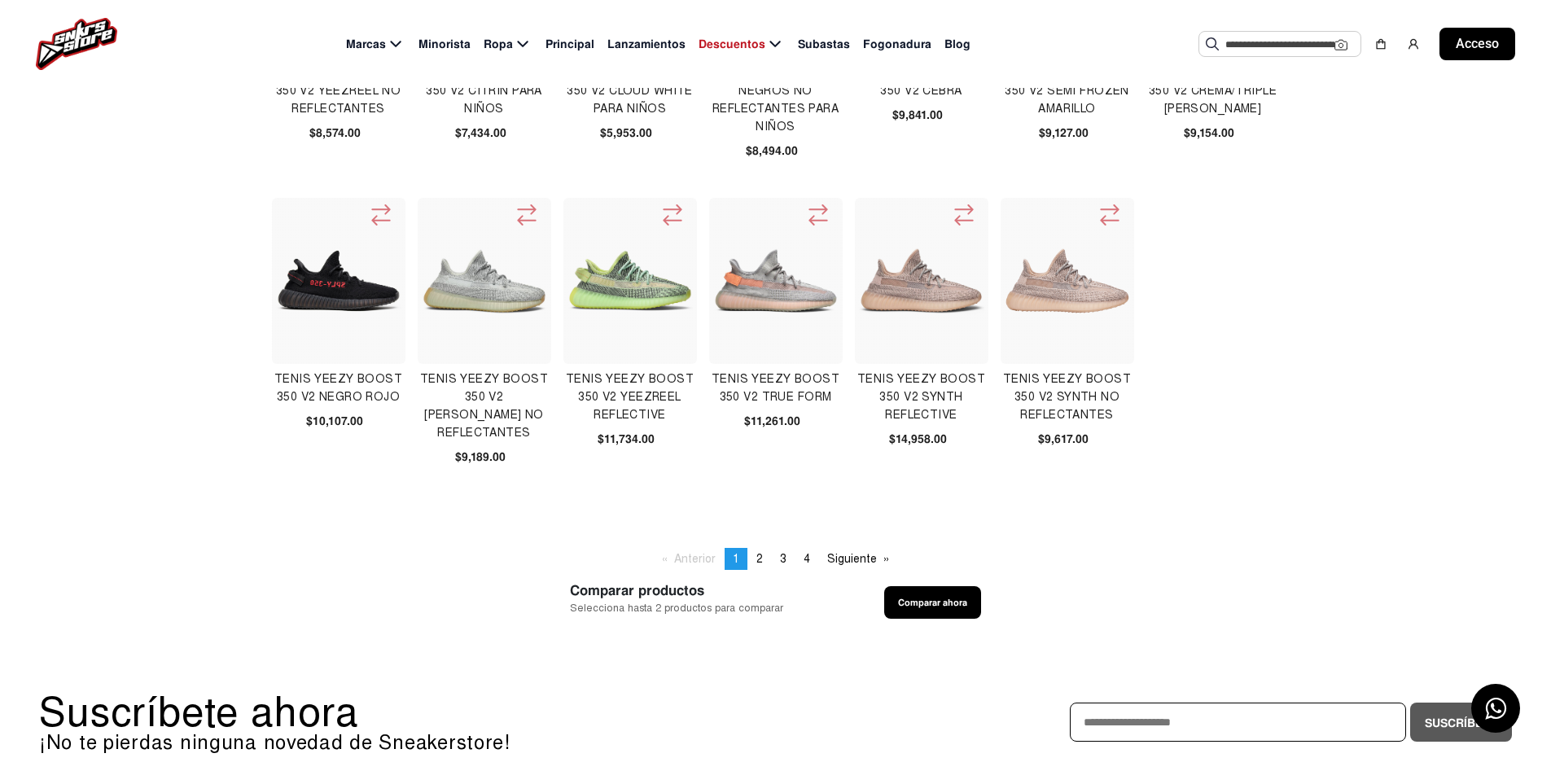
scroll to position [652, 0]
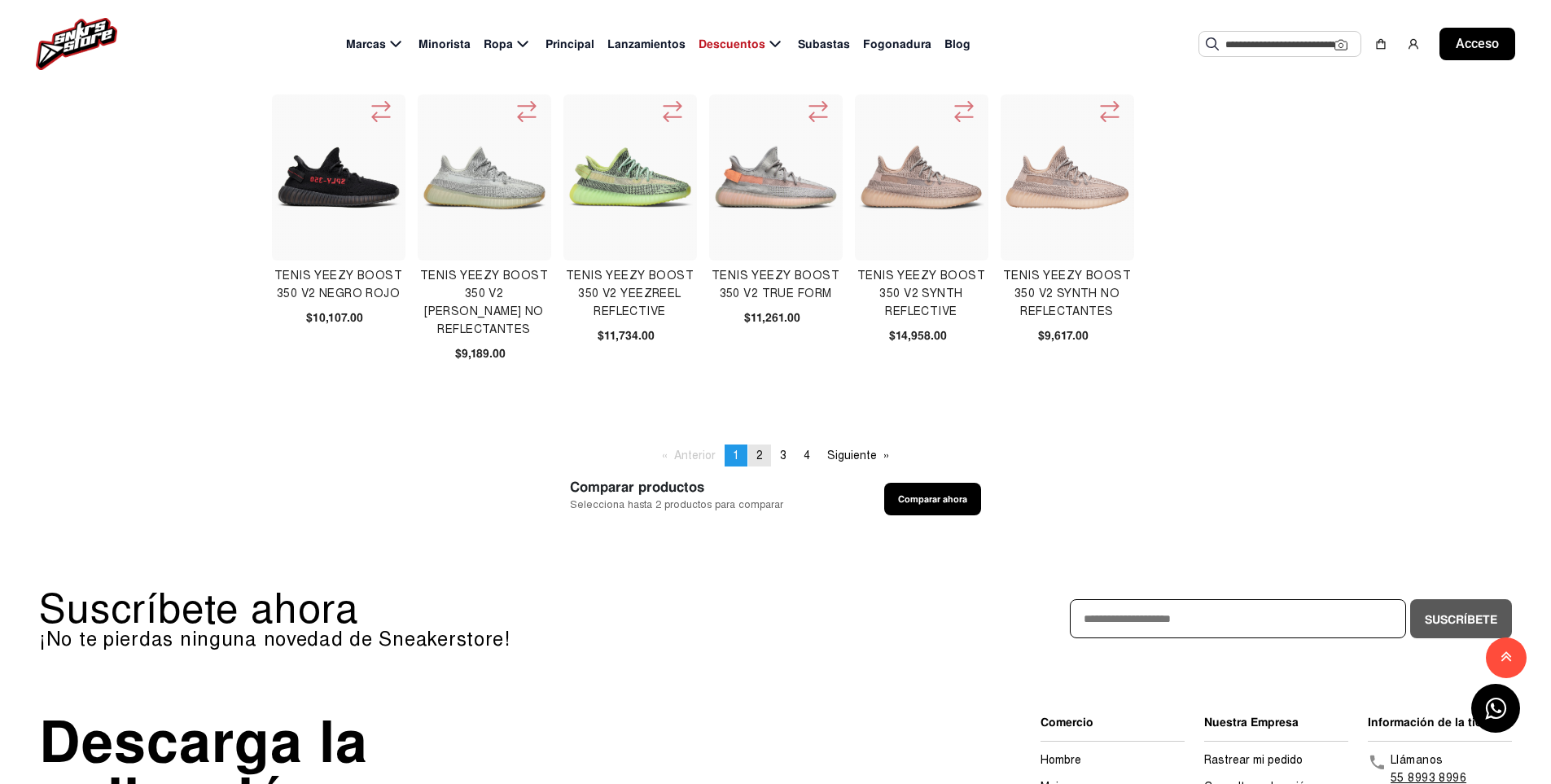
click at [756, 460] on span "2" at bounding box center [759, 456] width 7 height 14
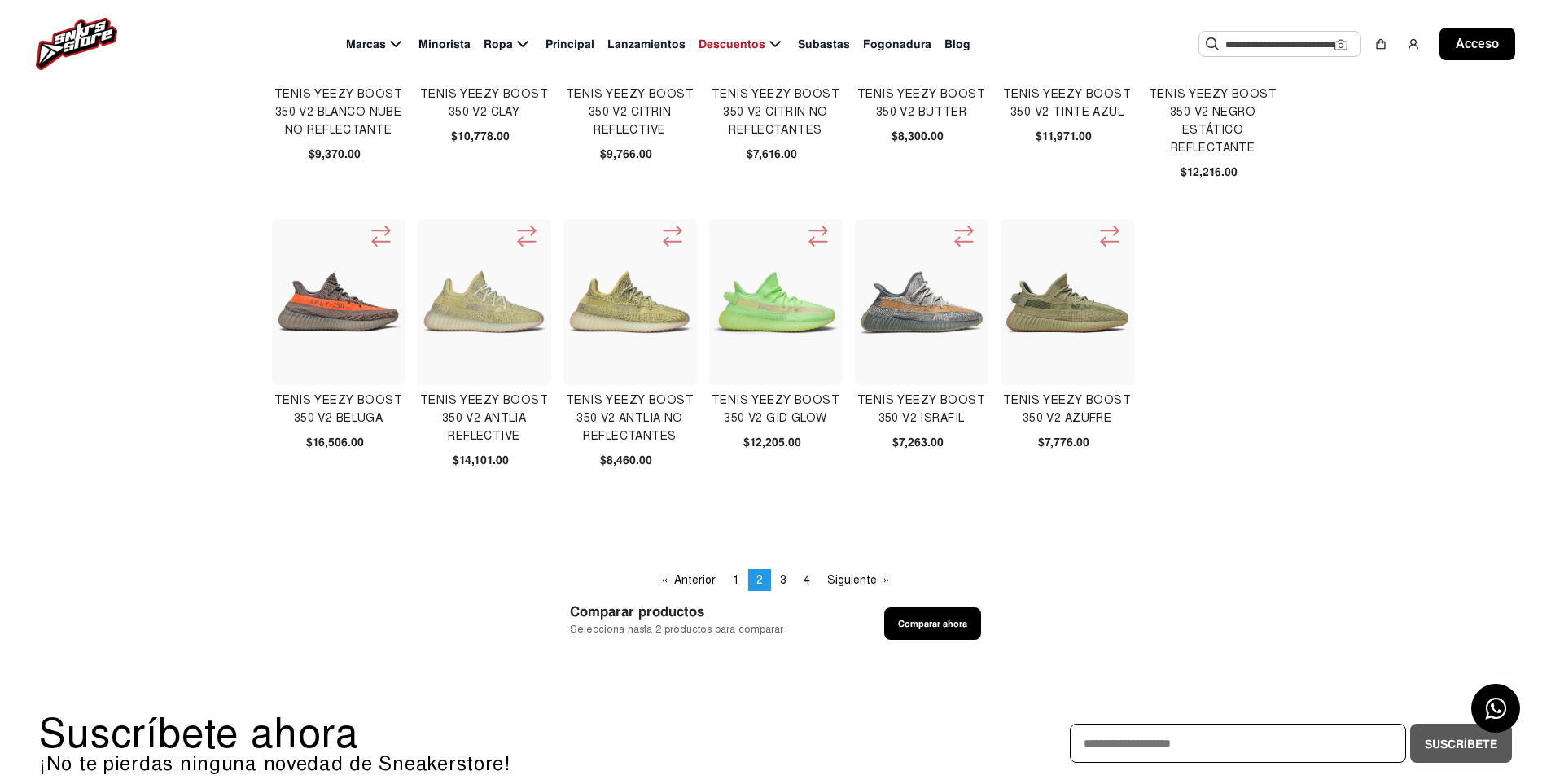
scroll to position [570, 0]
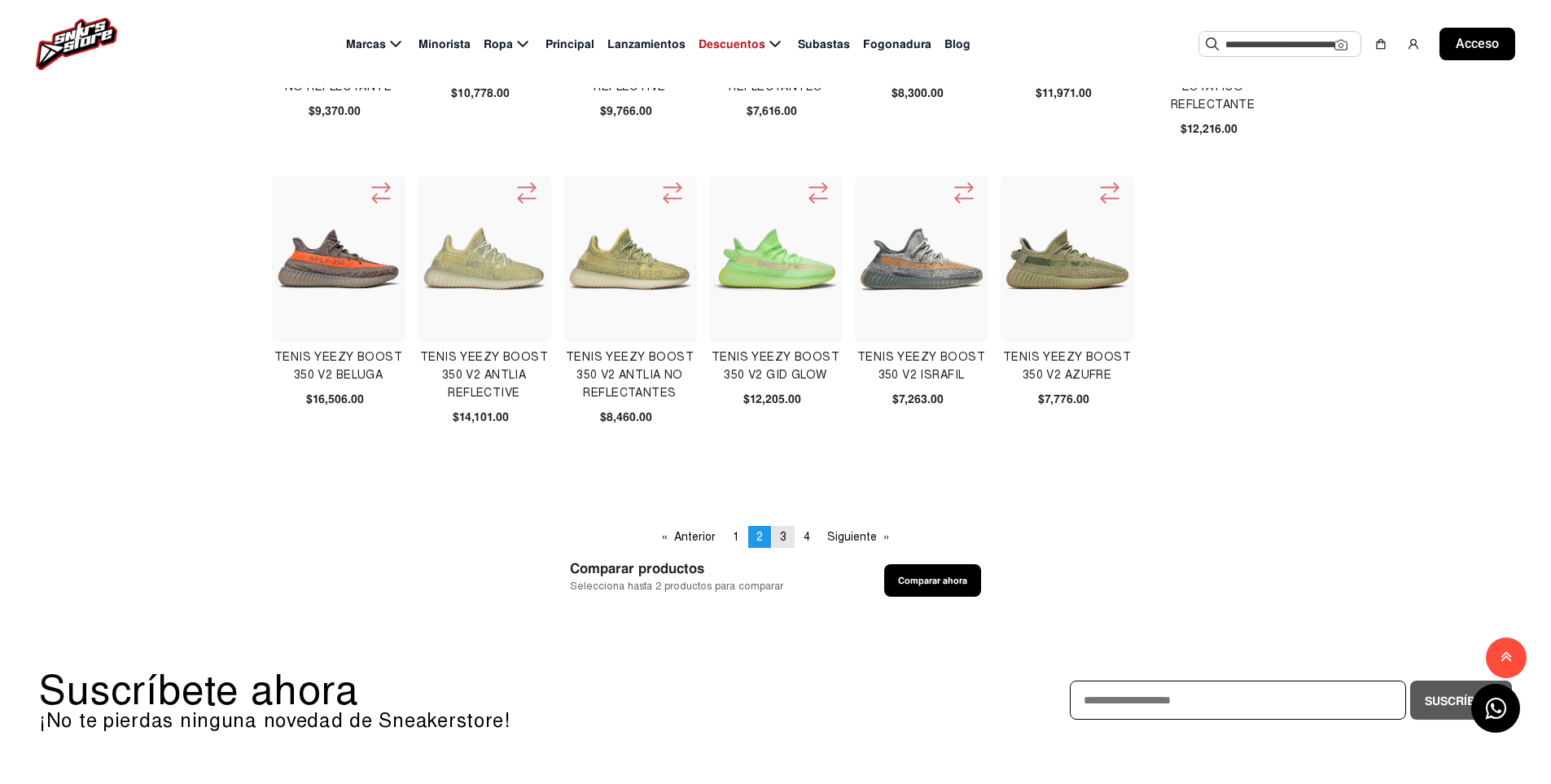
click at [777, 531] on link "página 3" at bounding box center [782, 537] width 22 height 22
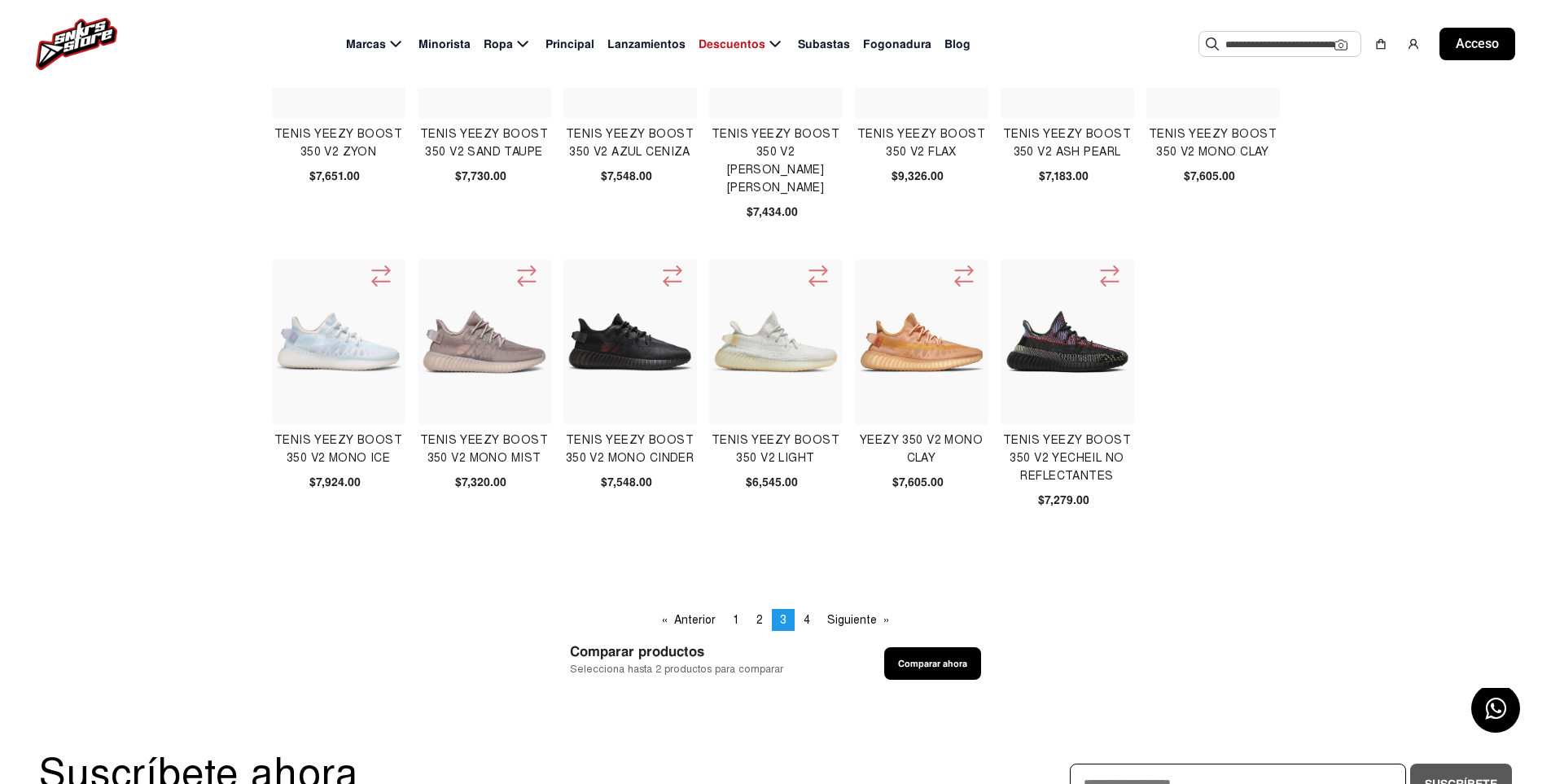
scroll to position [570, 0]
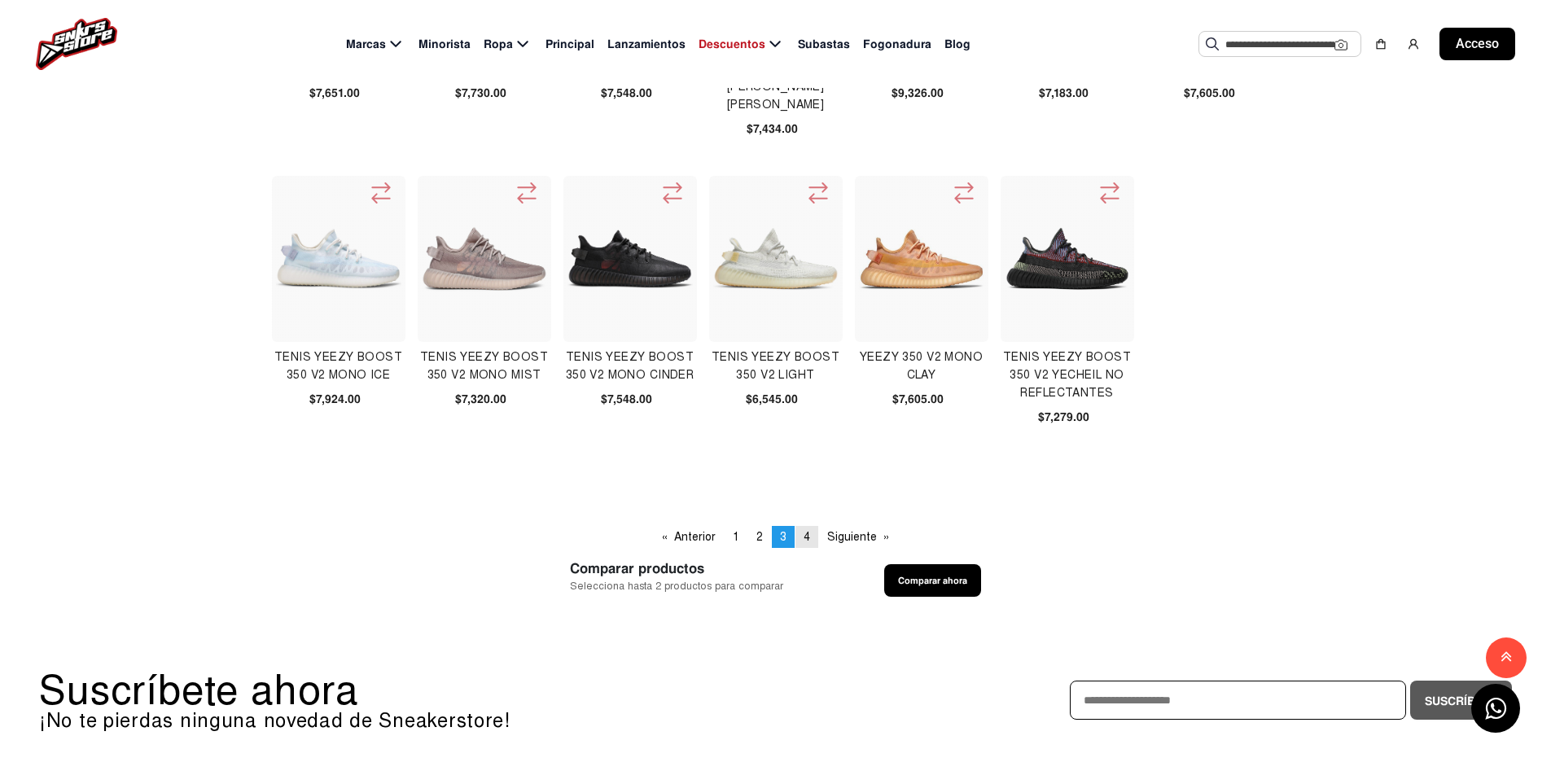
click at [802, 534] on link "página 4" at bounding box center [807, 537] width 22 height 22
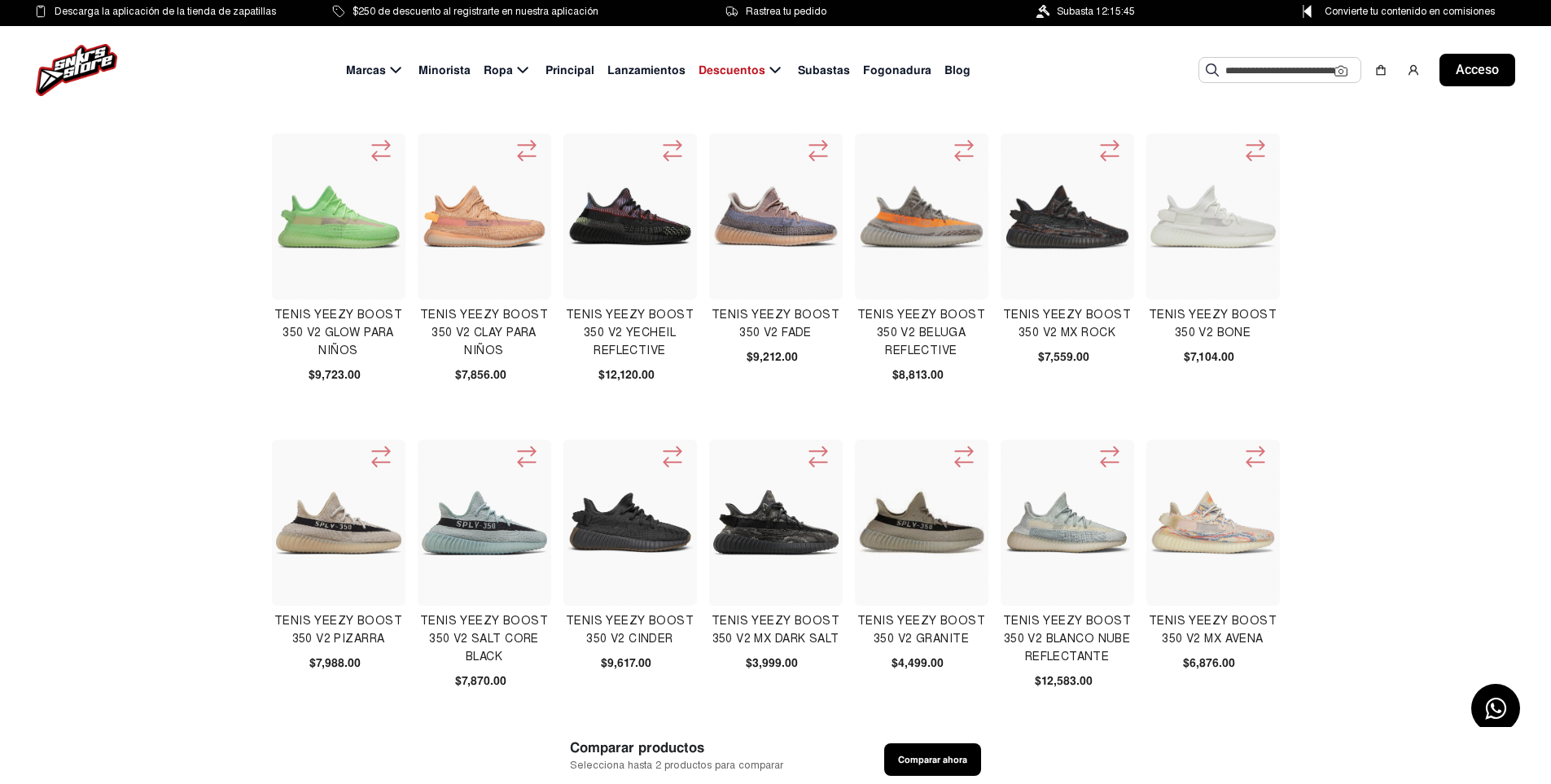
click at [1232, 210] on img at bounding box center [1213, 216] width 126 height 63
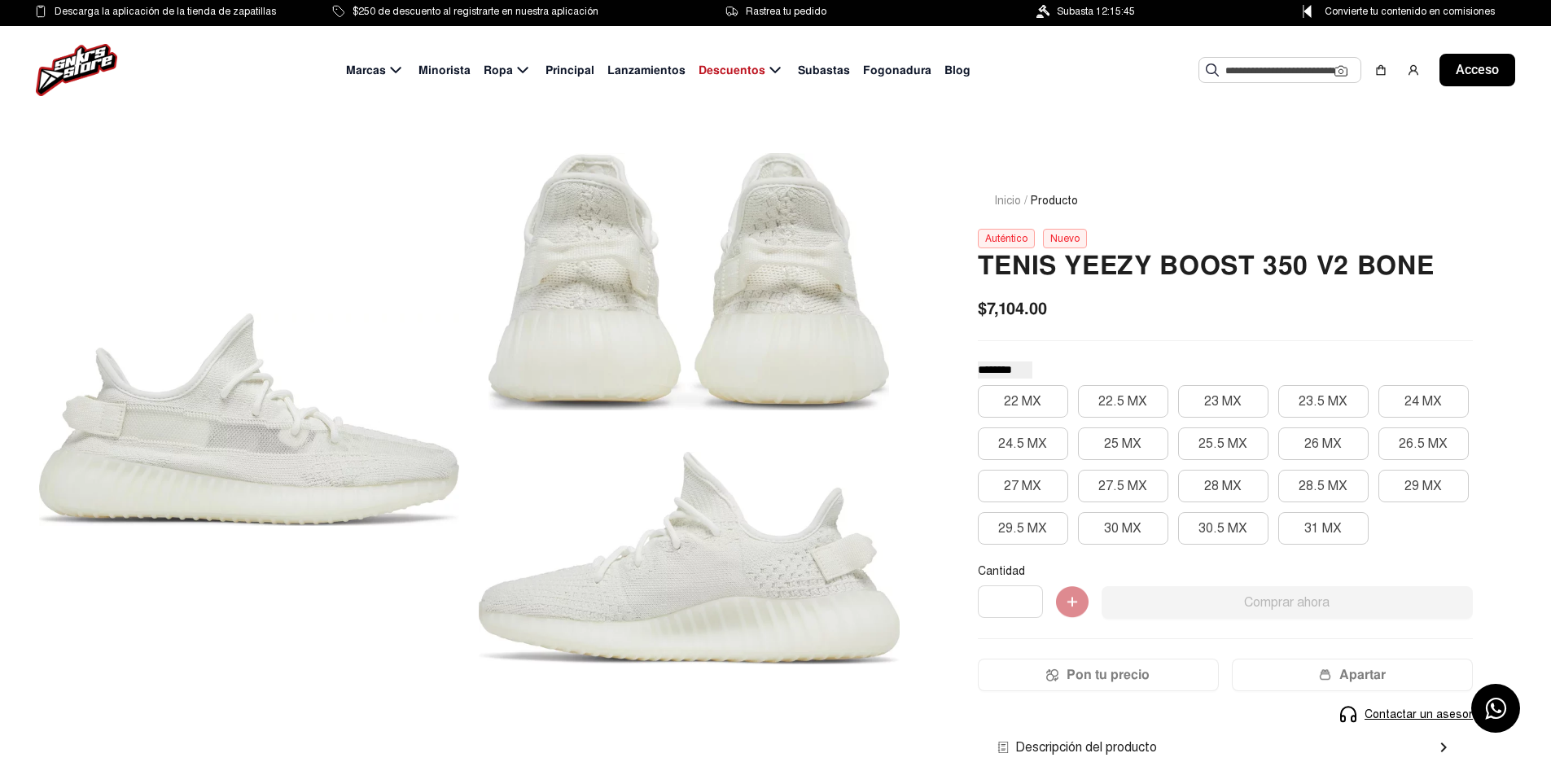
click at [465, 69] on font "Minorista" at bounding box center [444, 69] width 52 height 15
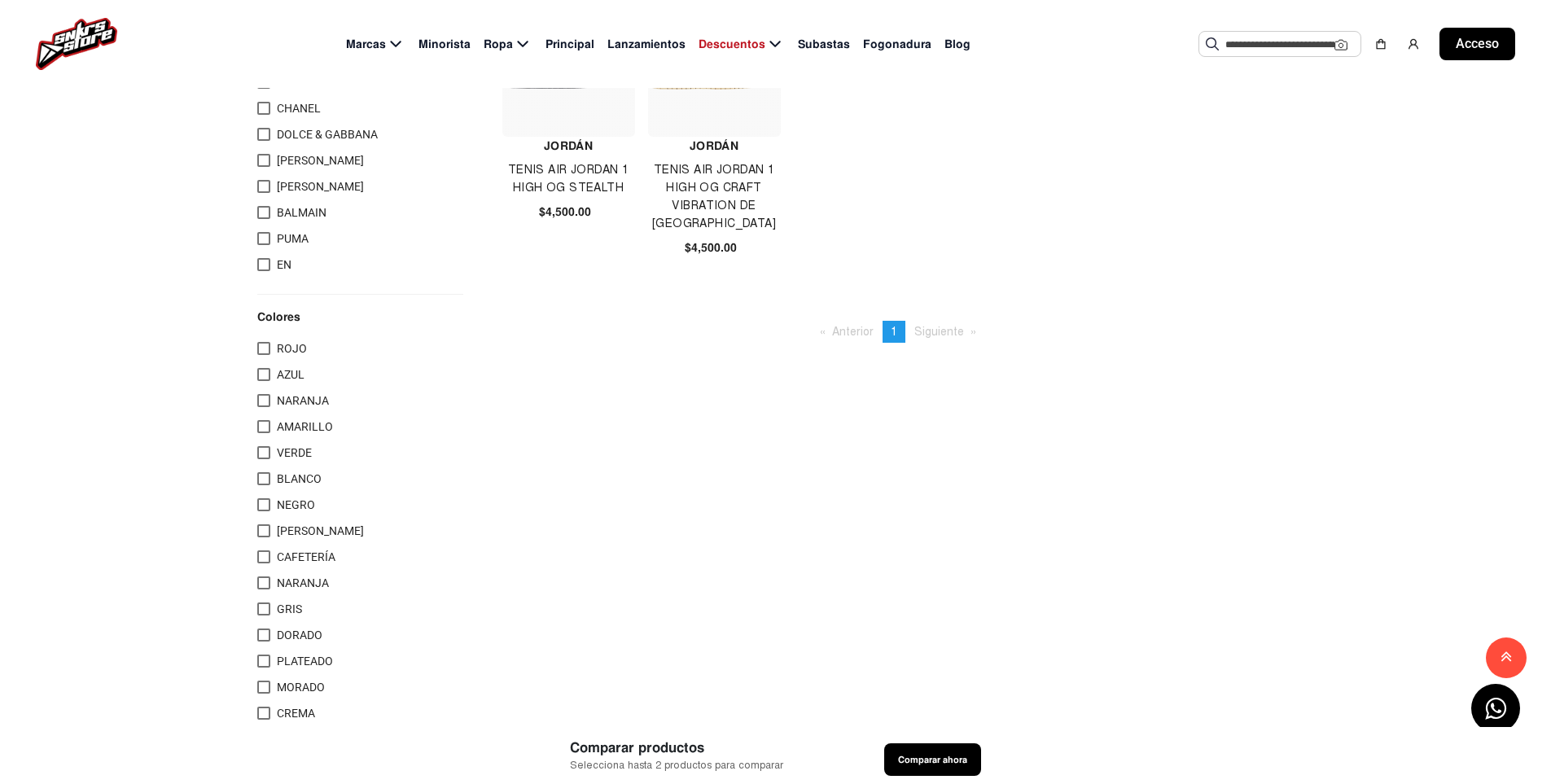
scroll to position [895, 0]
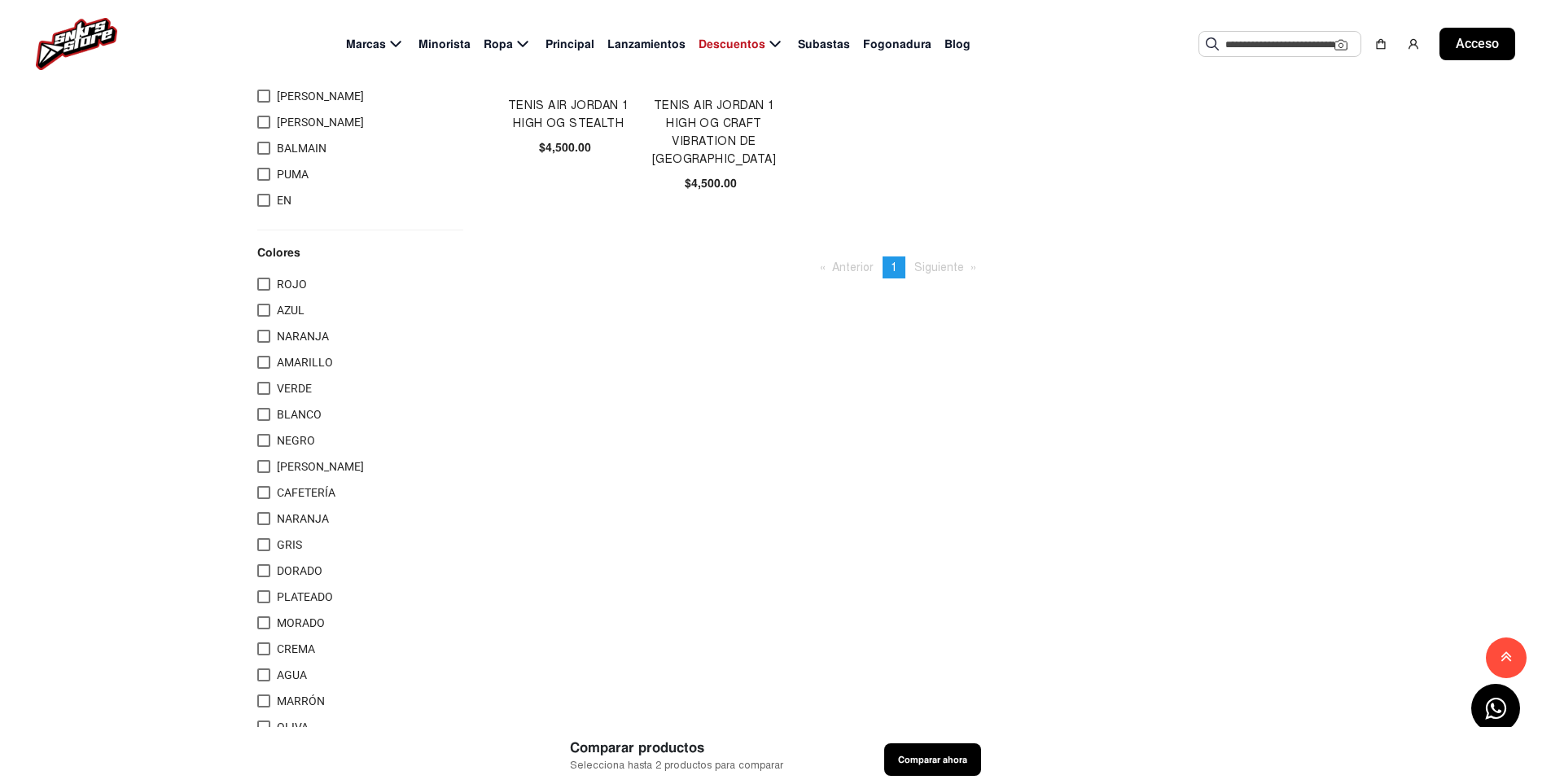
click at [930, 282] on div "Jordán Tenis Air Jordan 1 High Og Twist 2.0 Gris Medio $4,500.00 Jordán Tenis A…" at bounding box center [898, 174] width 792 height 1762
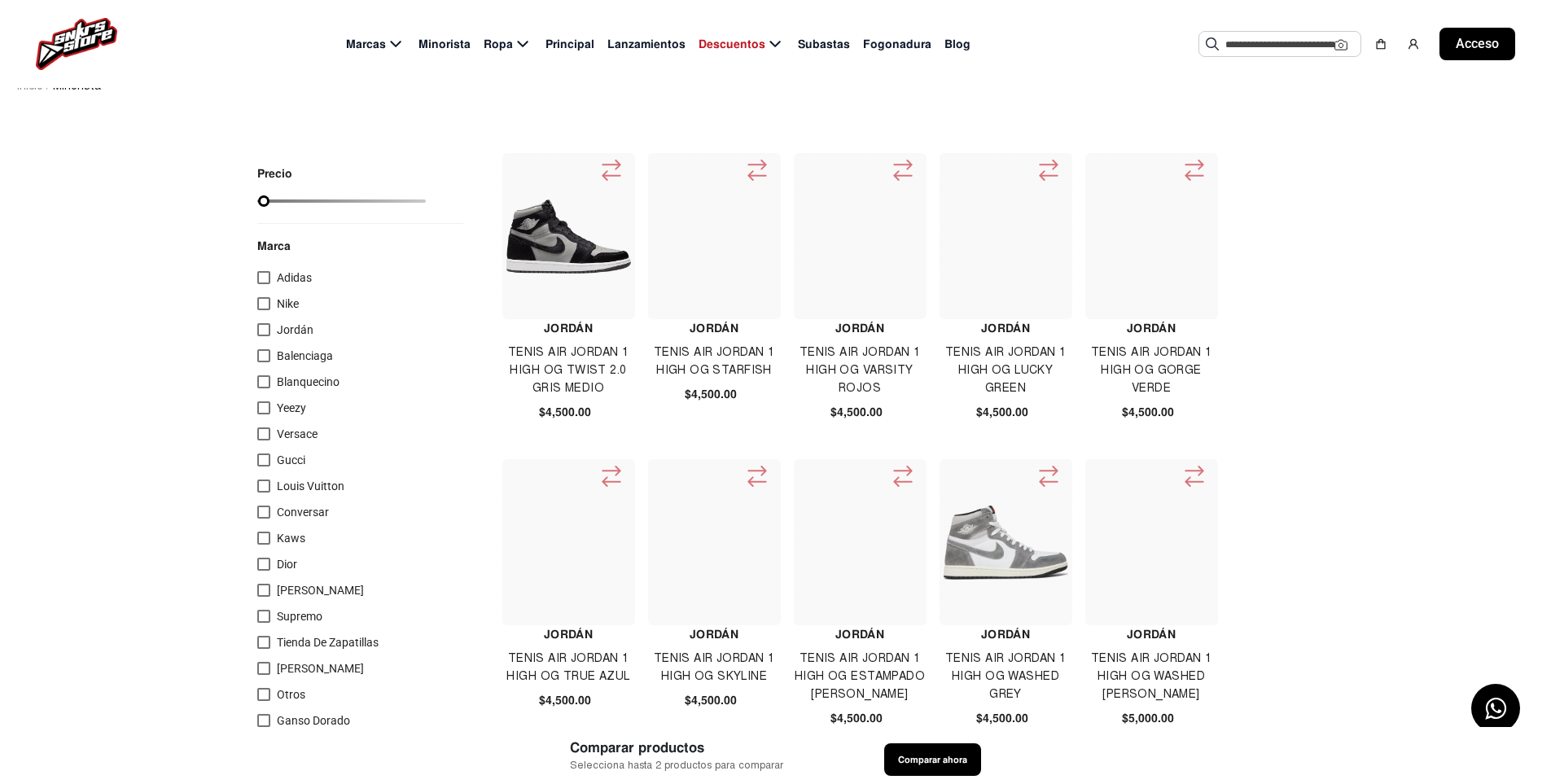
scroll to position [0, 0]
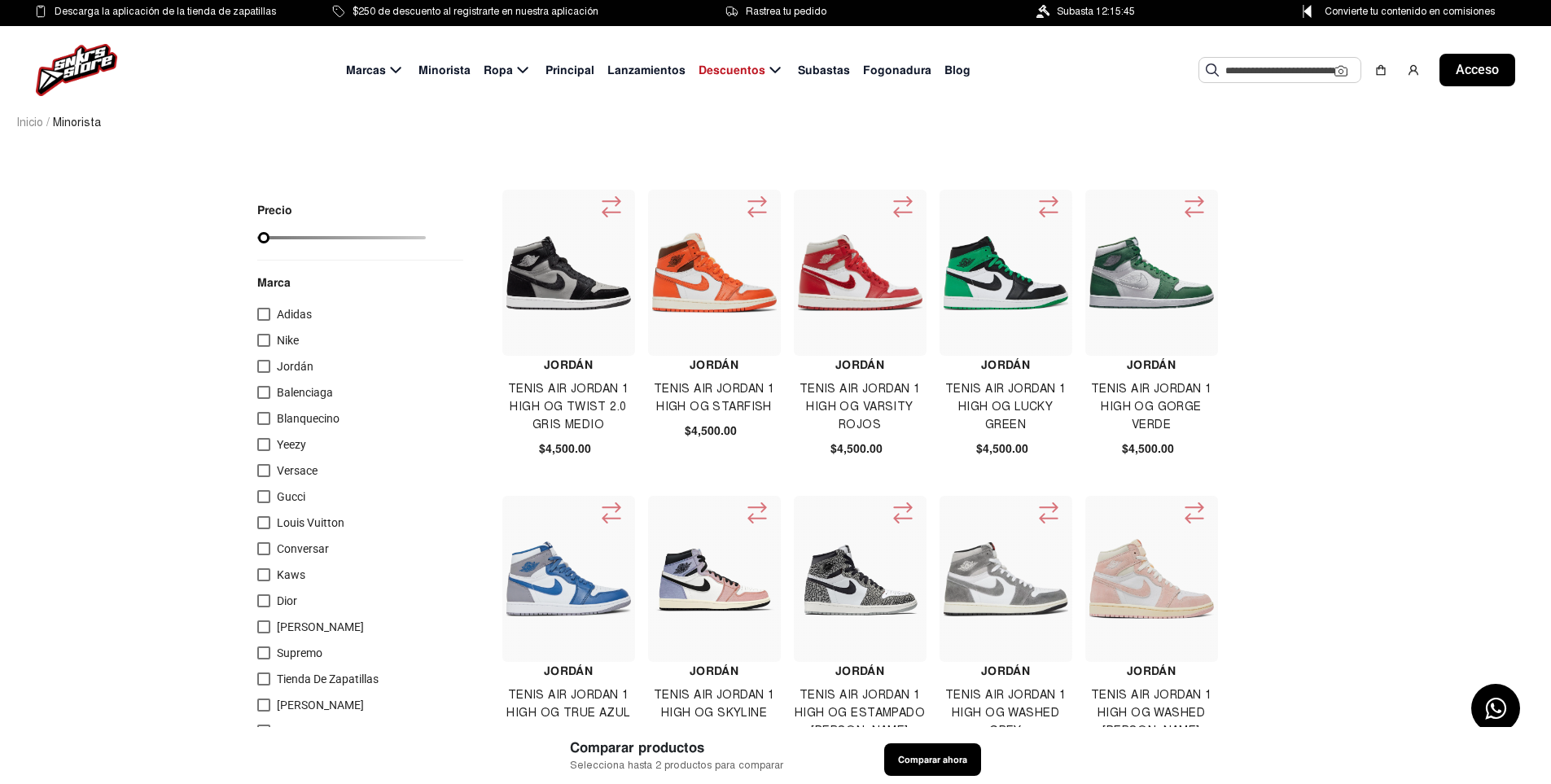
click at [831, 82] on div "Marcas Minorista Ropa Principal Lanzamientos Descuentos Subastas Fogonadura Blo…" at bounding box center [776, 70] width 1551 height 88
click at [831, 75] on font "Subastas" at bounding box center [823, 69] width 52 height 15
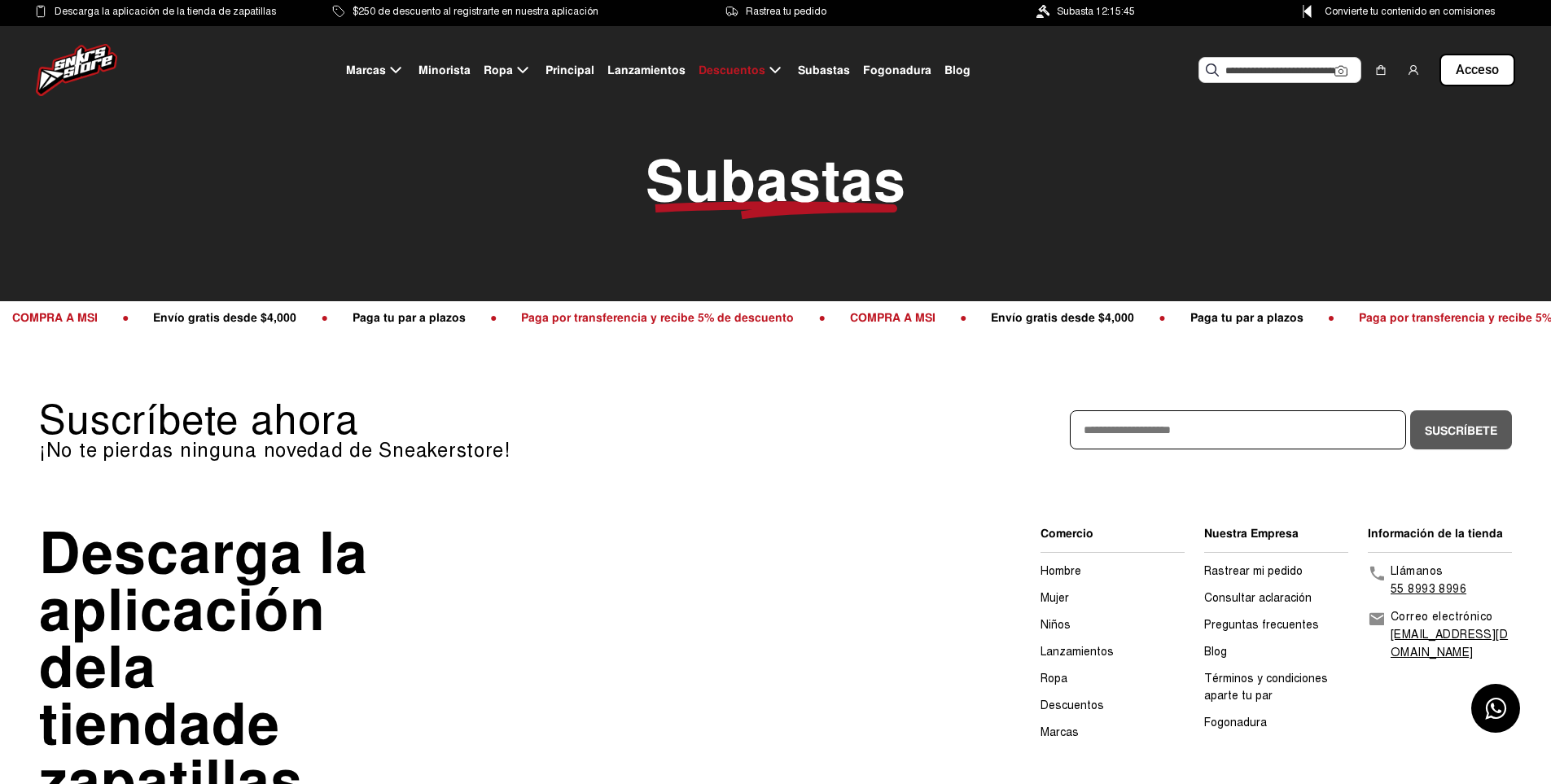
click at [816, 72] on font "Subastas" at bounding box center [823, 69] width 52 height 15
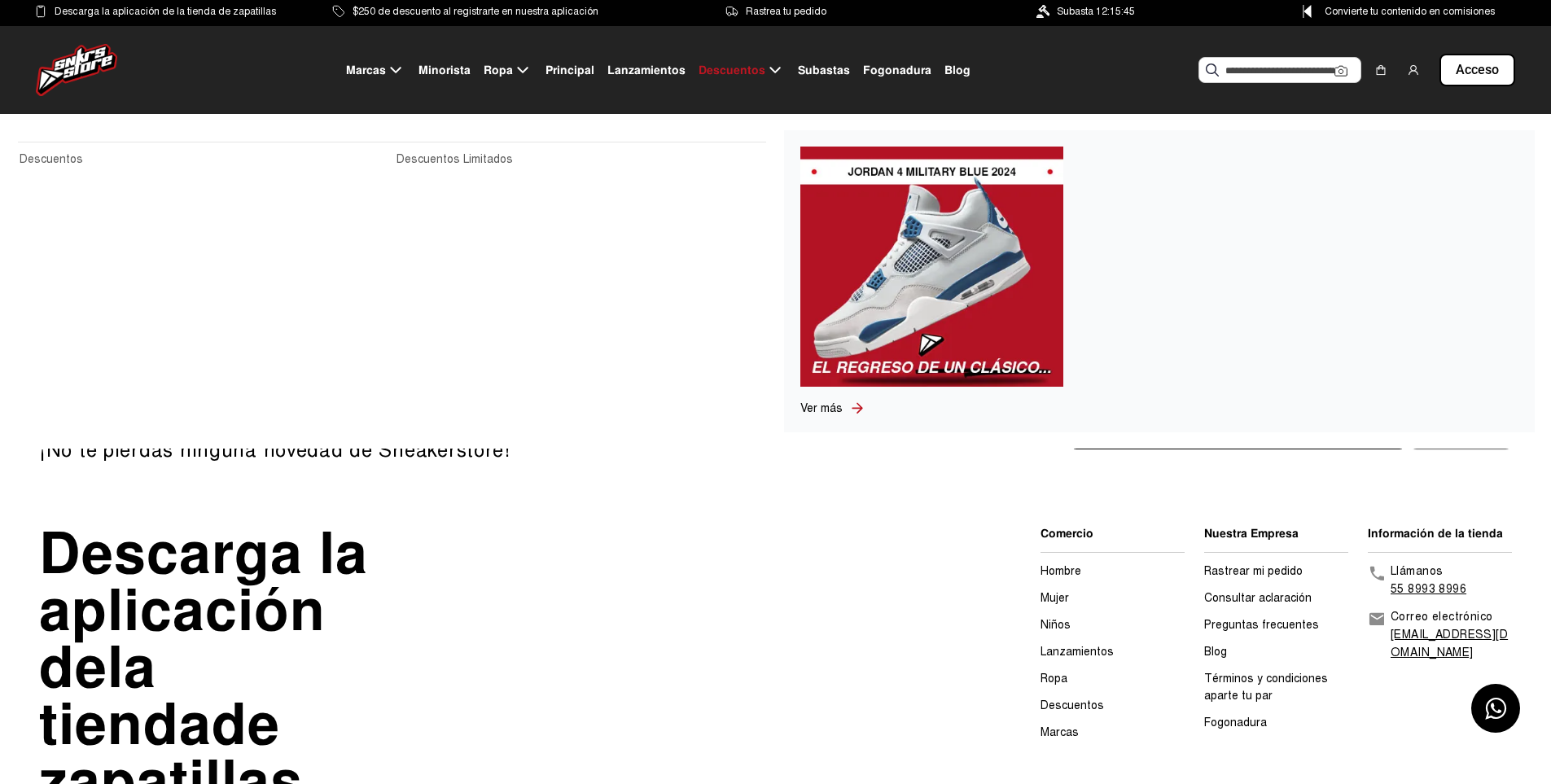
click at [982, 239] on img at bounding box center [932, 266] width 263 height 241
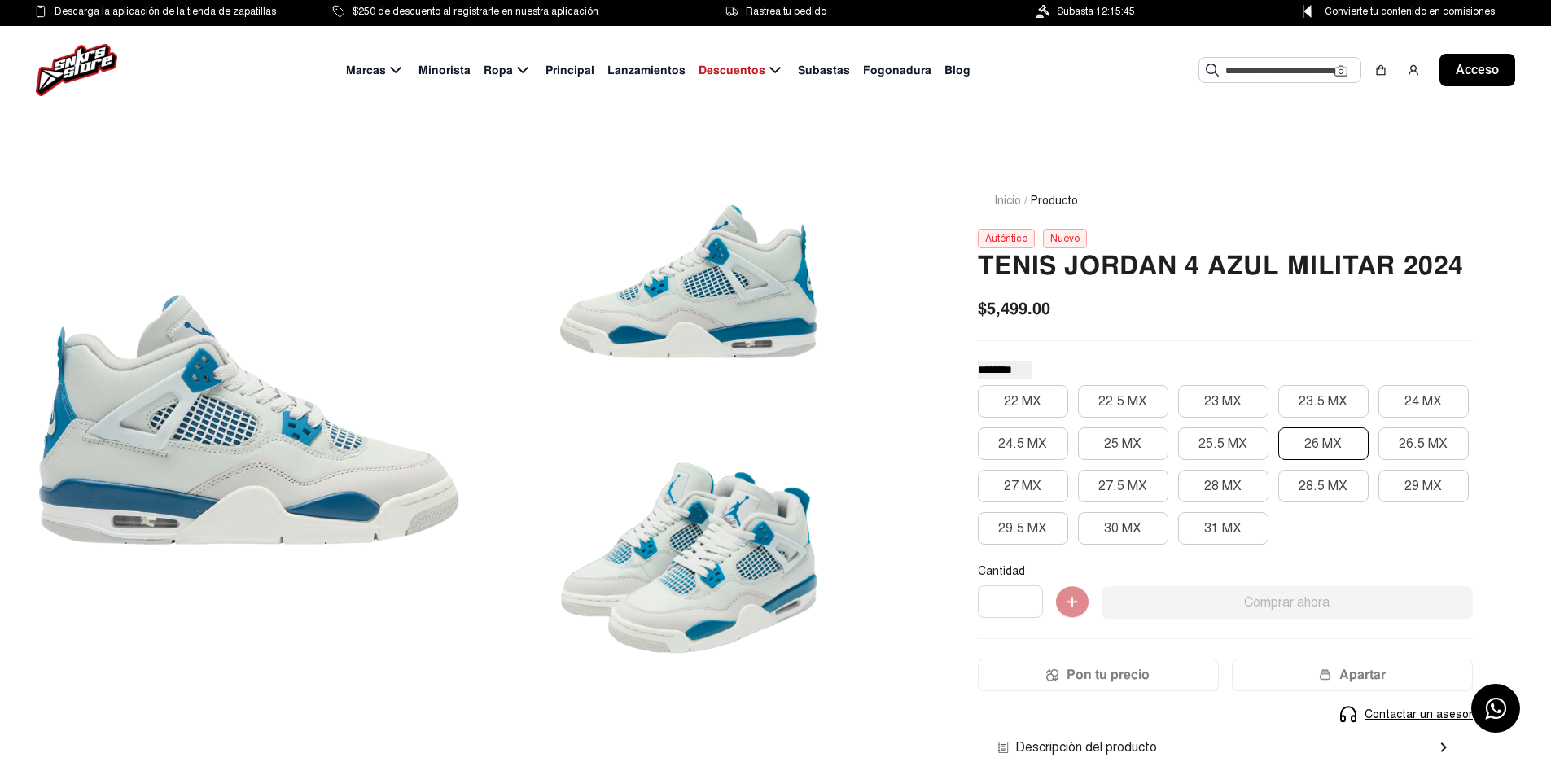
click at [1298, 457] on button "26 MX" at bounding box center [1323, 443] width 91 height 32
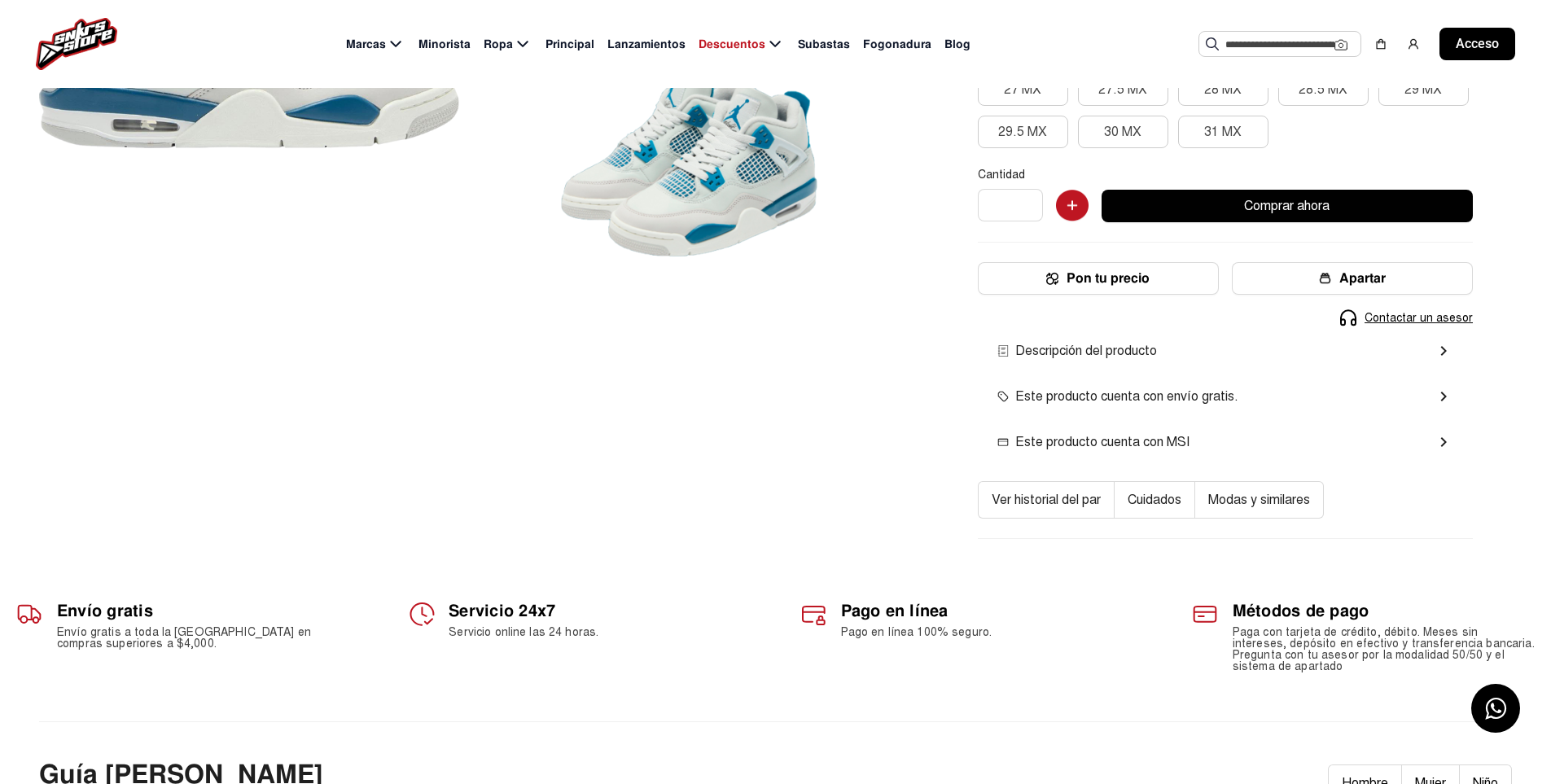
scroll to position [407, 0]
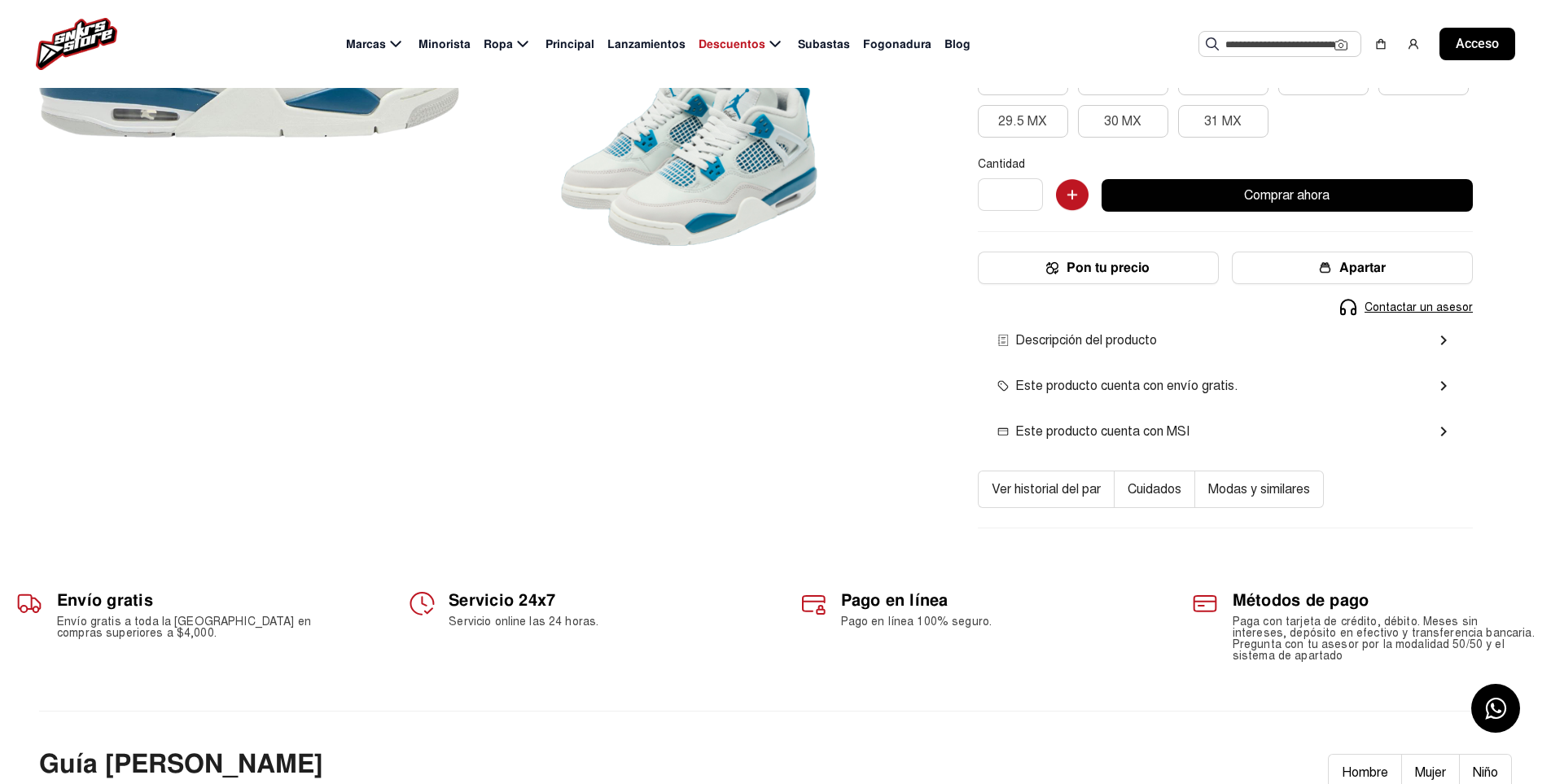
click at [1169, 280] on button "Pon tu precio" at bounding box center [1098, 267] width 241 height 32
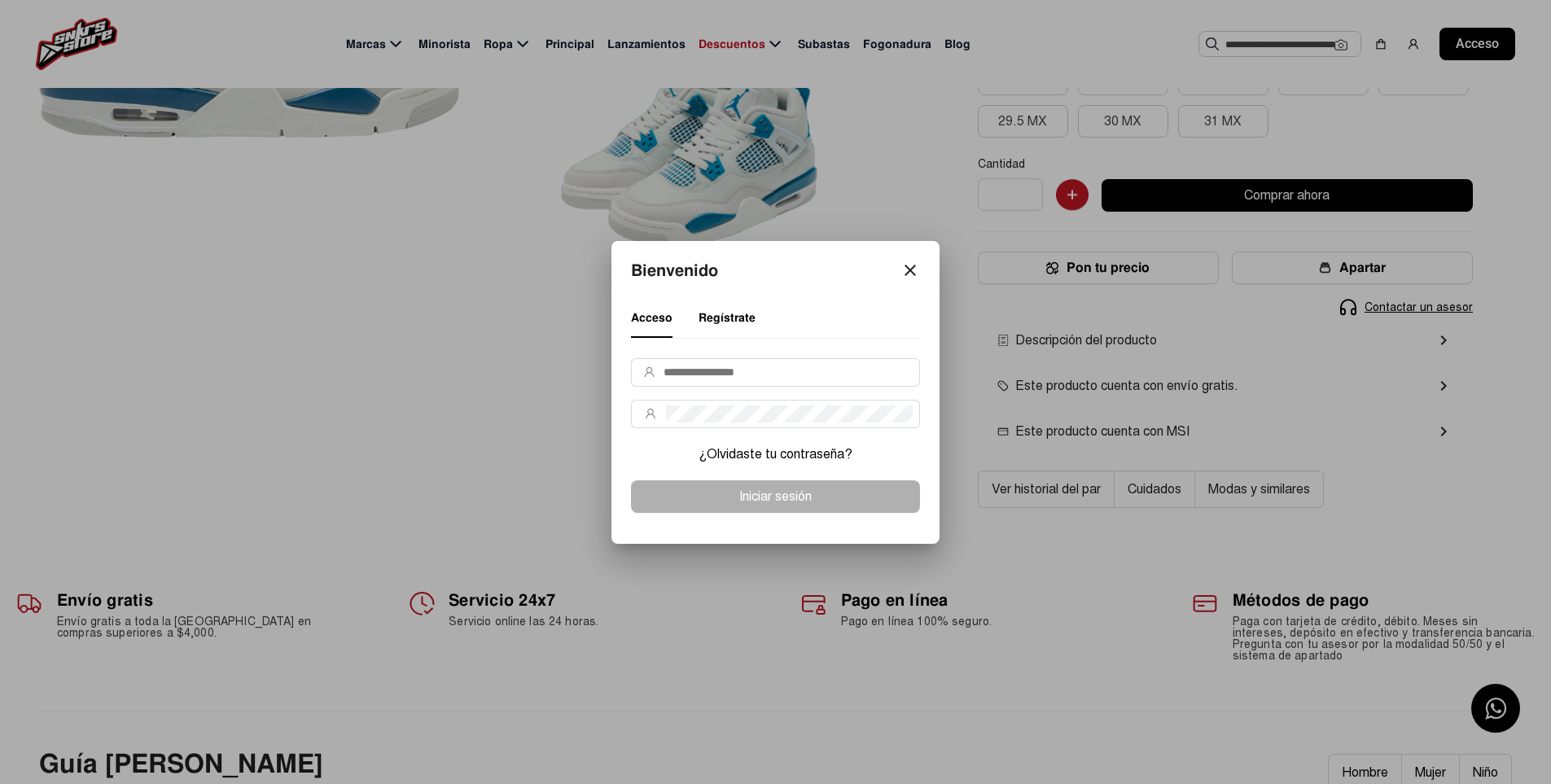
click at [913, 269] on mat-icon "close" at bounding box center [910, 270] width 19 height 19
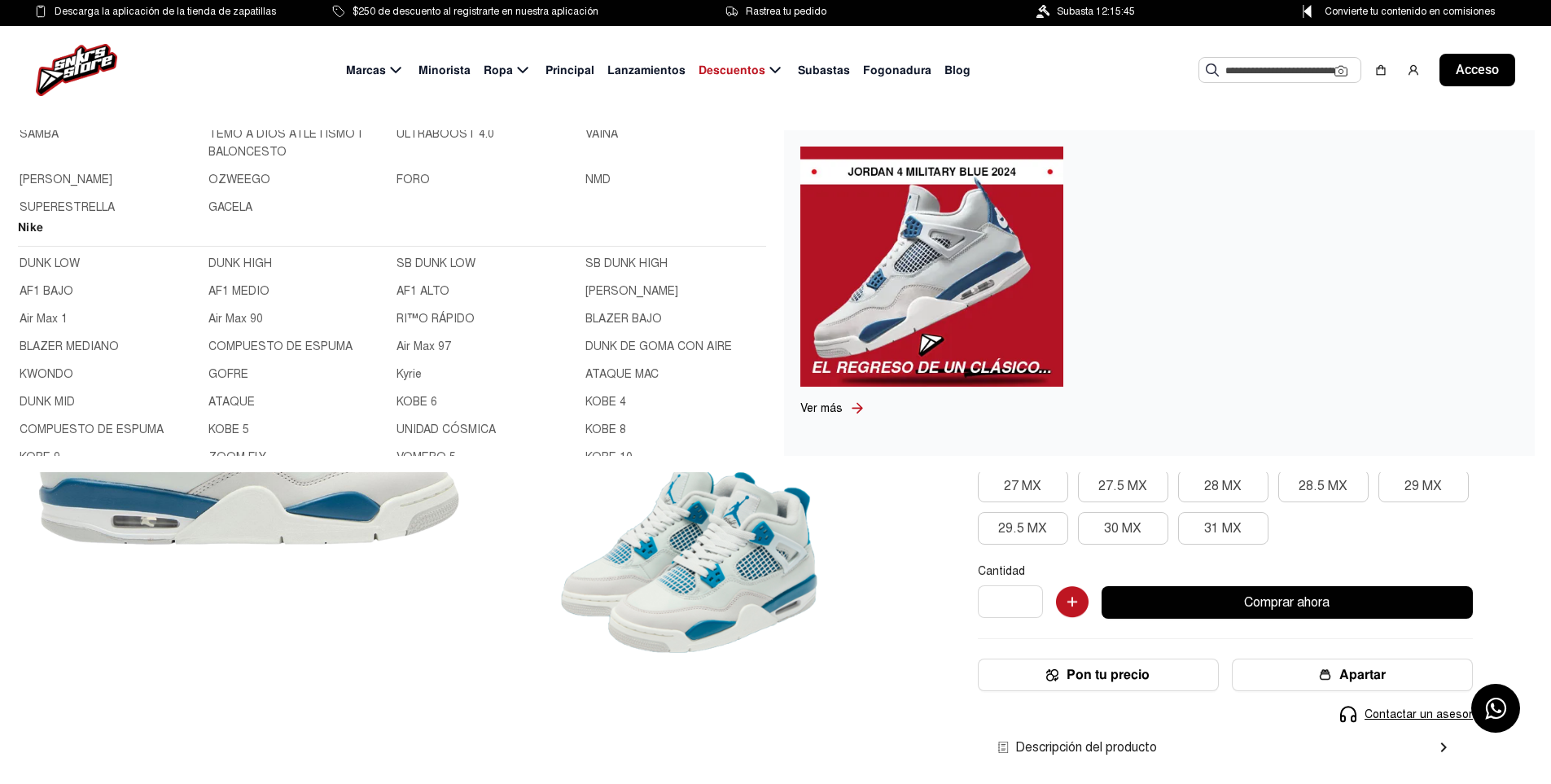
scroll to position [82, 0]
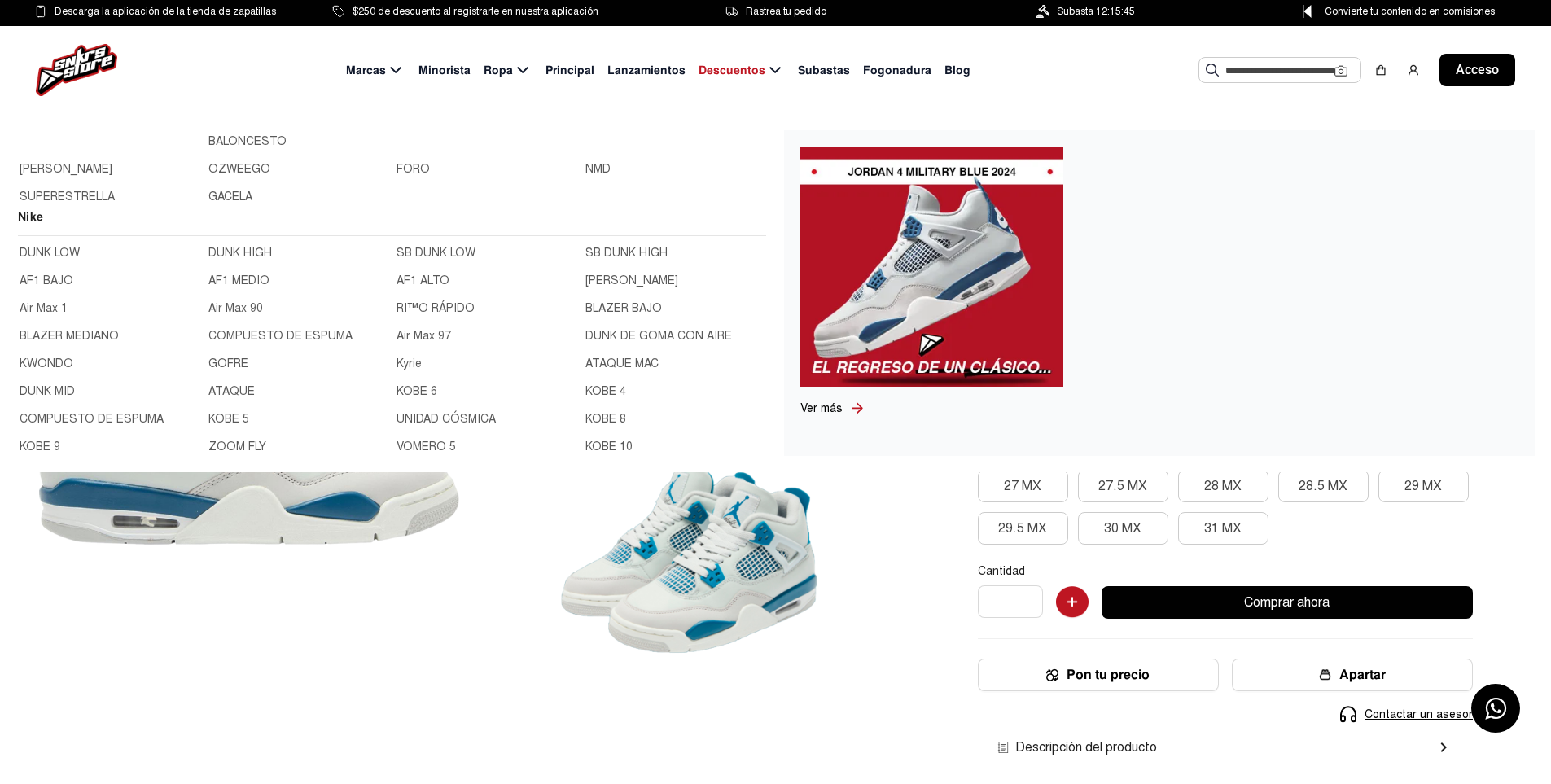
click at [78, 253] on font "DUNK LOW" at bounding box center [50, 252] width 60 height 14
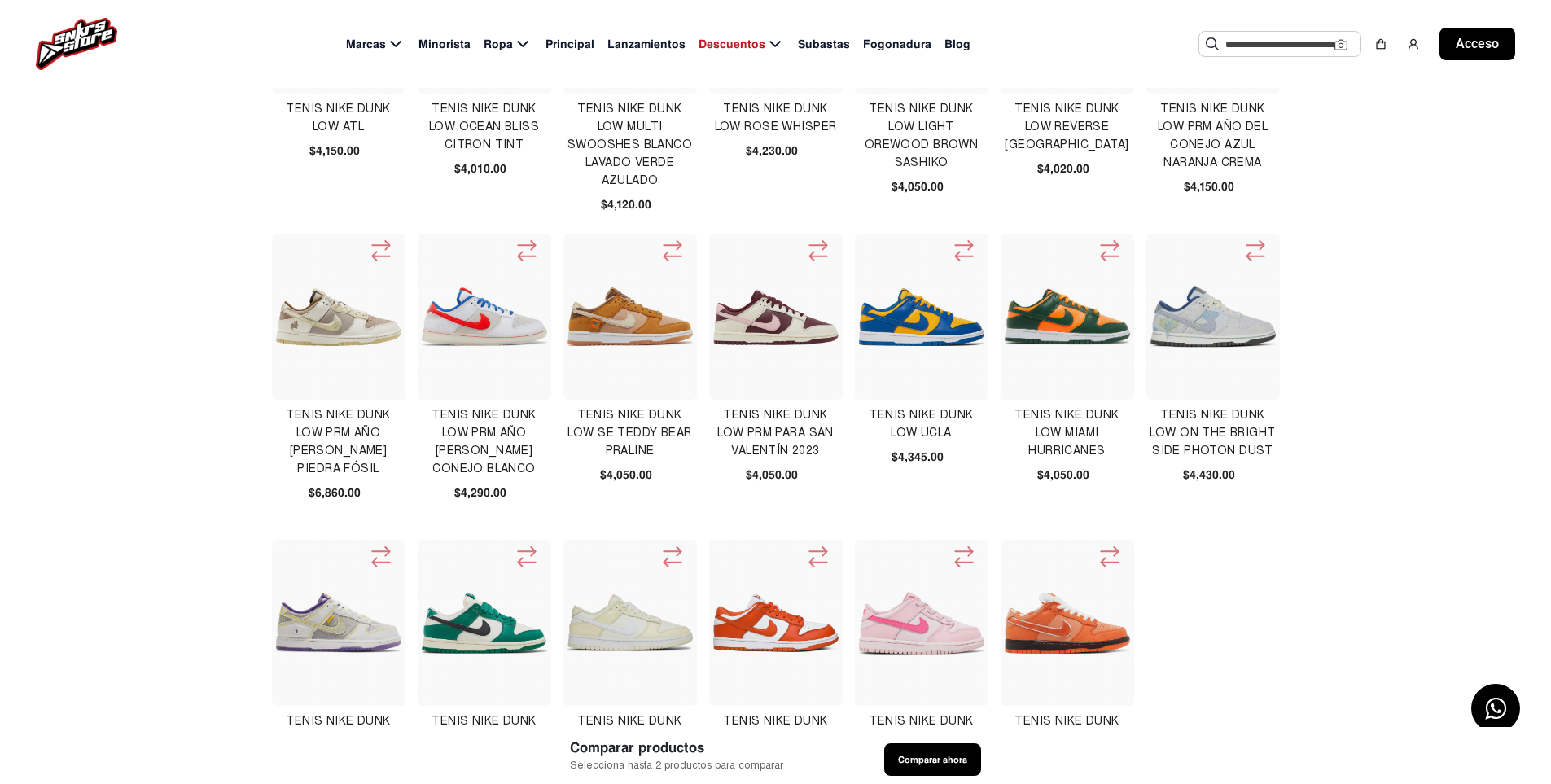
scroll to position [488, 0]
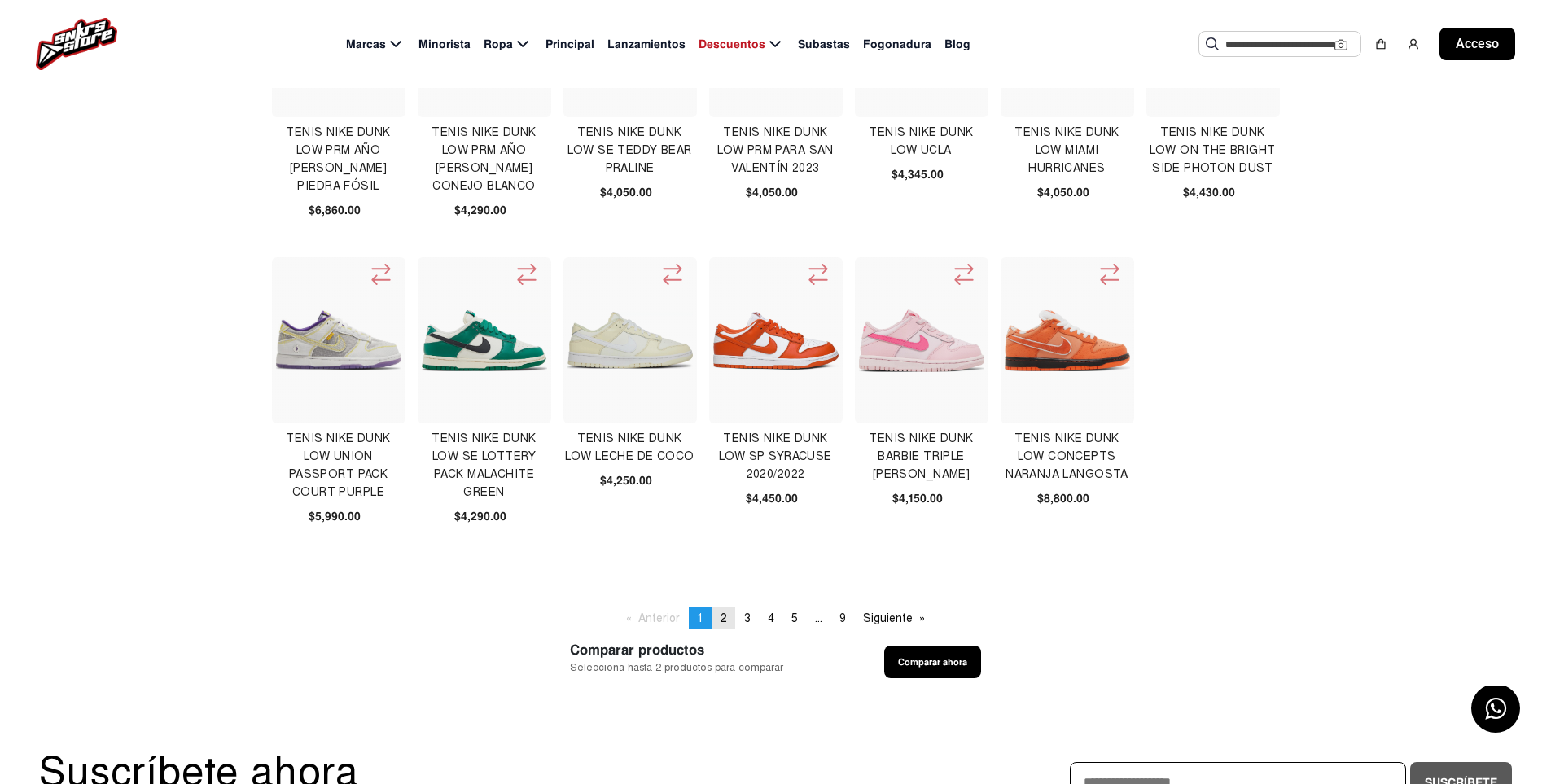
click at [721, 616] on font "2" at bounding box center [724, 618] width 7 height 14
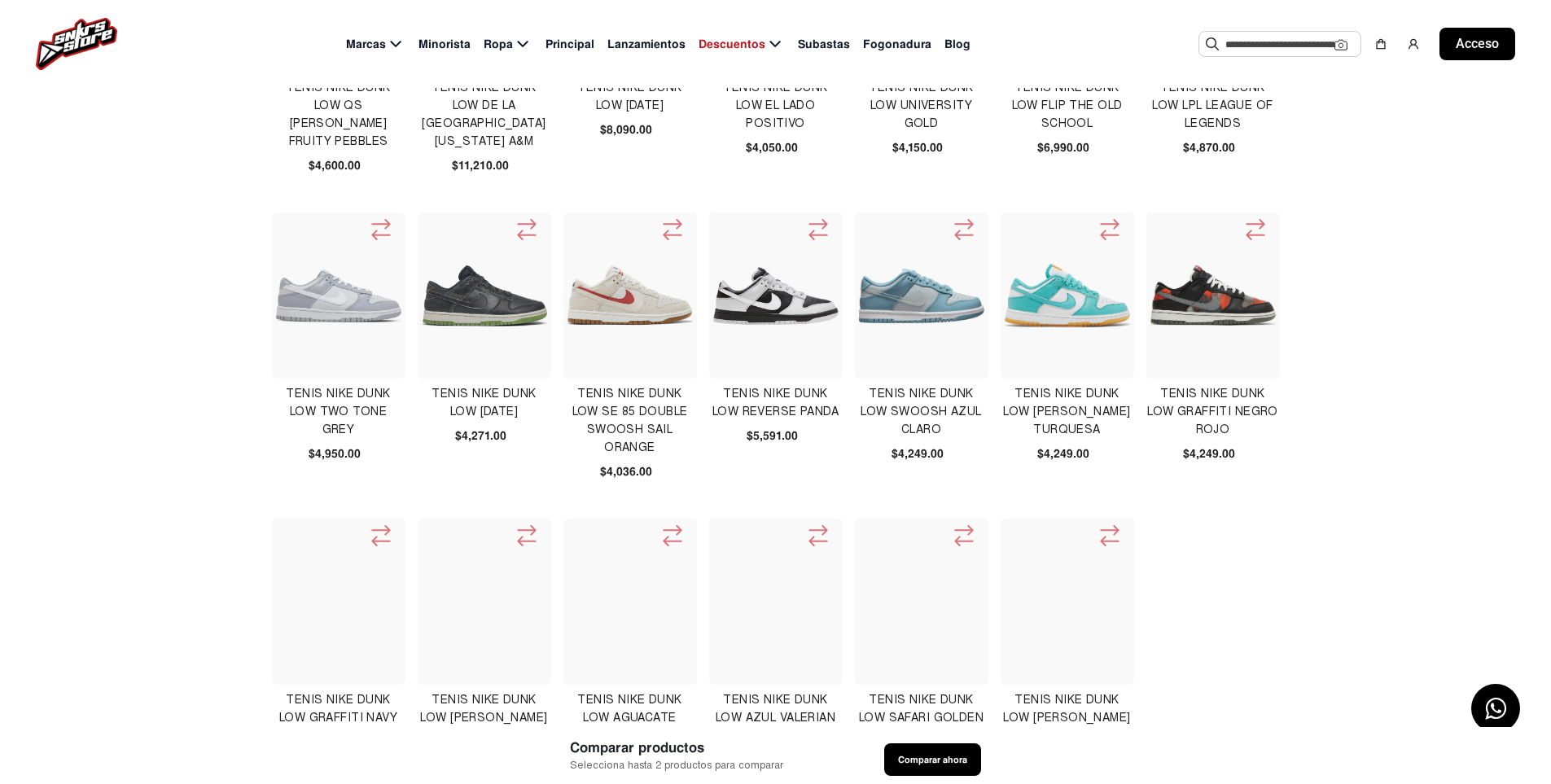
scroll to position [407, 0]
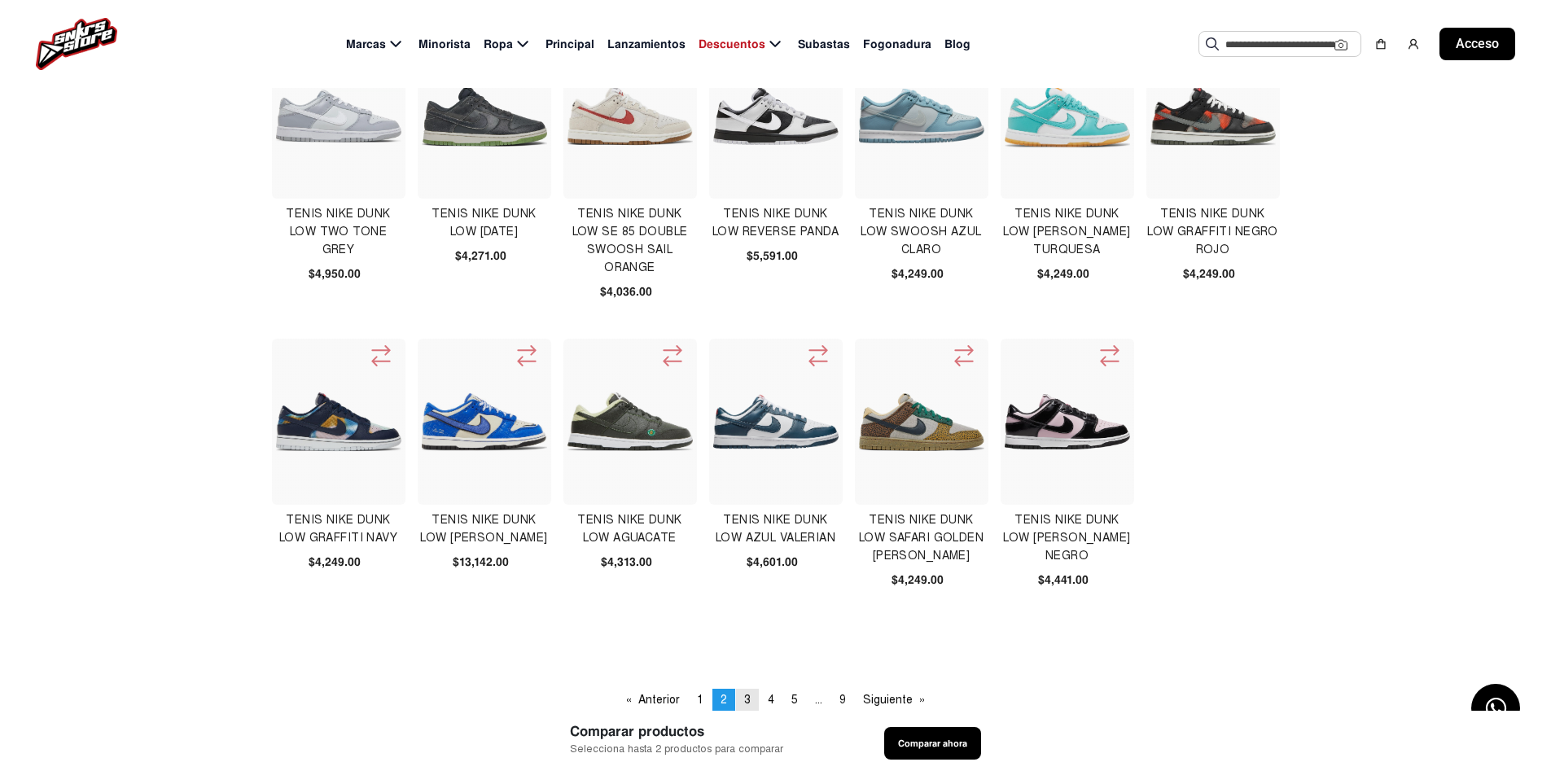
click at [756, 694] on link "página 3" at bounding box center [747, 699] width 22 height 22
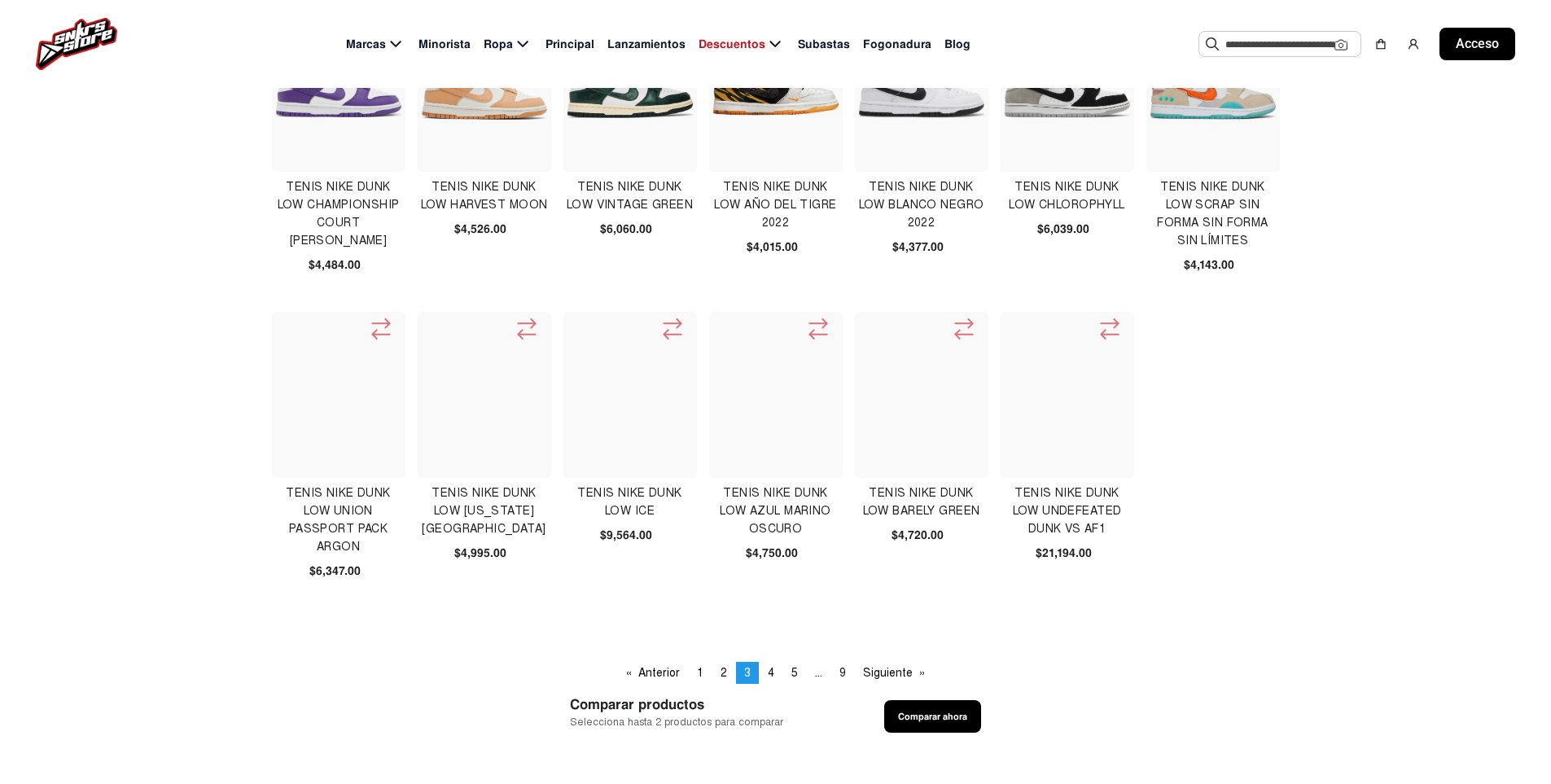
scroll to position [488, 0]
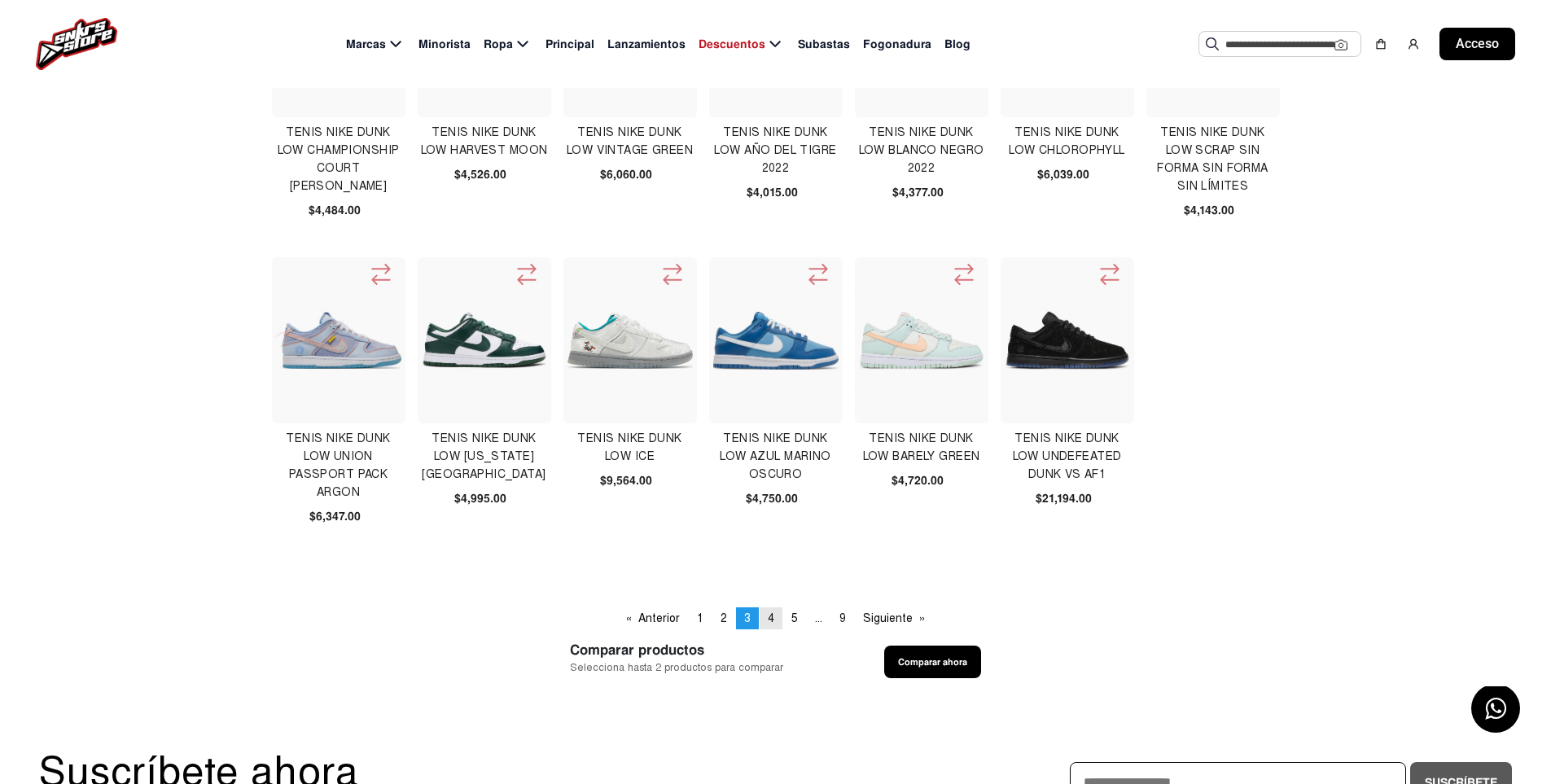
click at [774, 614] on link "página 4" at bounding box center [771, 618] width 22 height 22
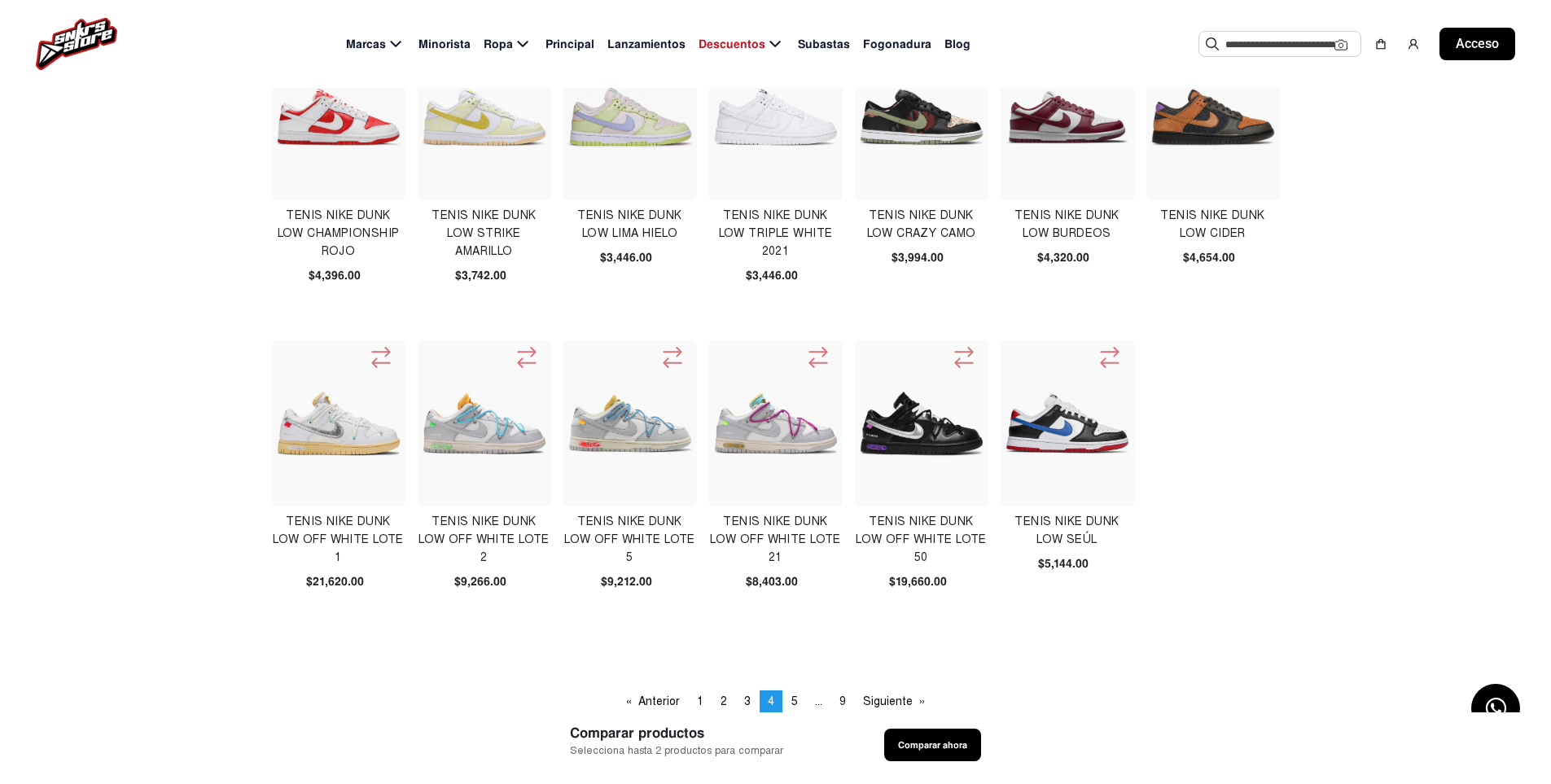
scroll to position [407, 0]
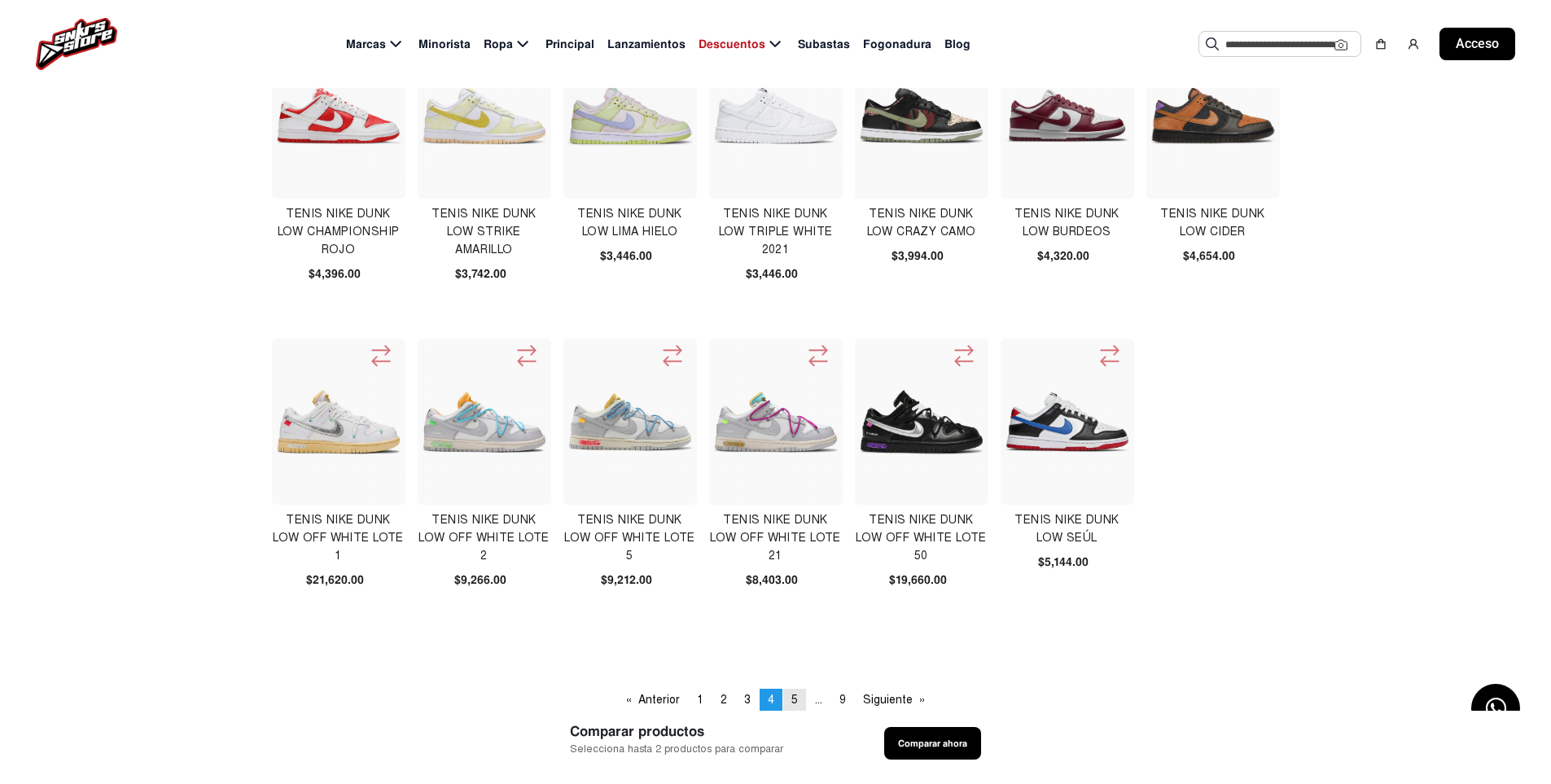
click at [797, 698] on link "página 5" at bounding box center [794, 699] width 22 height 22
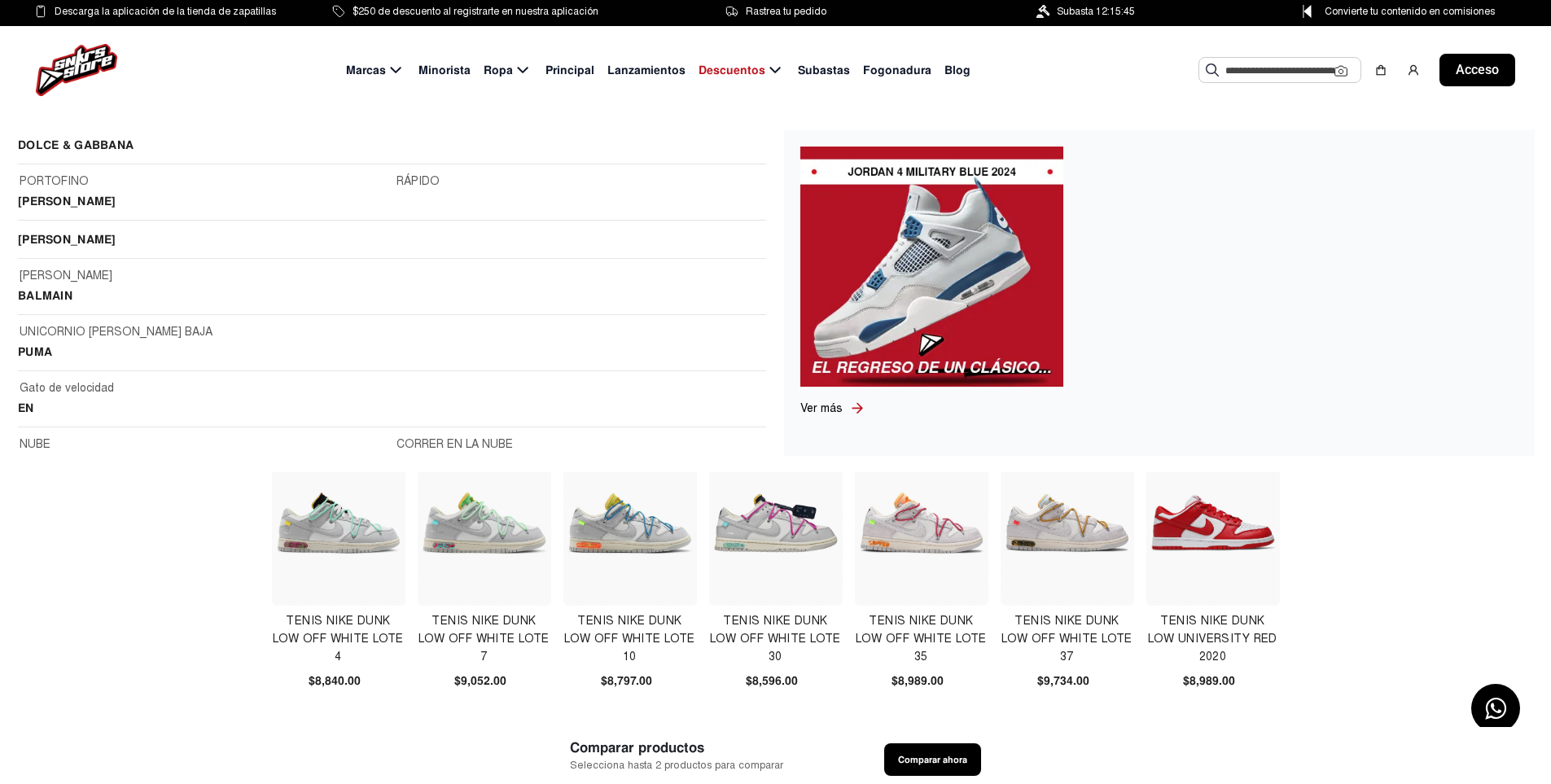
scroll to position [2362, 0]
click at [526, 82] on div "Marcas Minorista Ropa Principal Lanzamientos Descuentos Subastas Fogonadura Blo…" at bounding box center [776, 70] width 1551 height 88
